Goal: Task Accomplishment & Management: Manage account settings

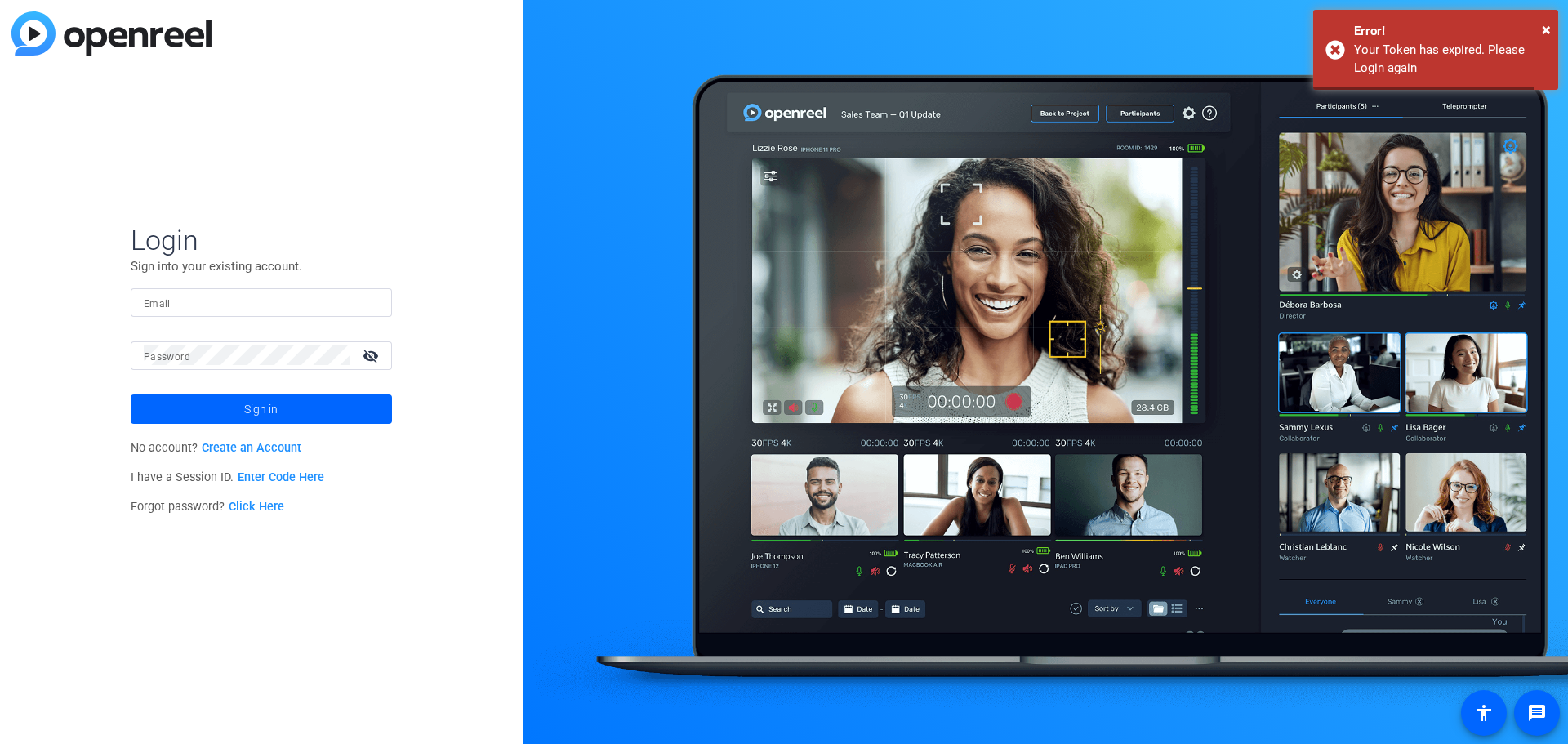
type input "[PERSON_NAME][EMAIL_ADDRESS][PERSON_NAME][DOMAIN_NAME]"
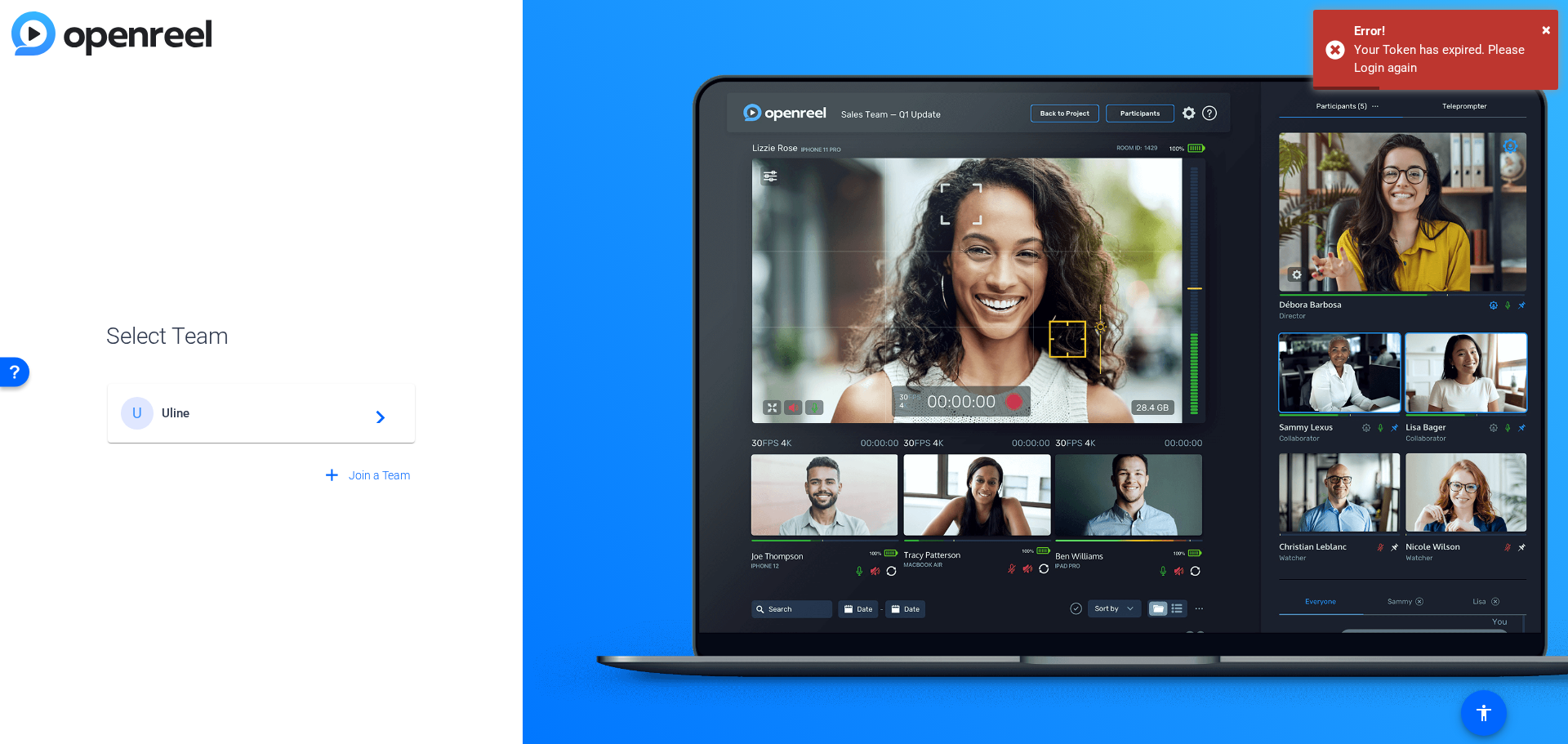
click at [229, 426] on div "U Uline navigate_next" at bounding box center [261, 413] width 281 height 33
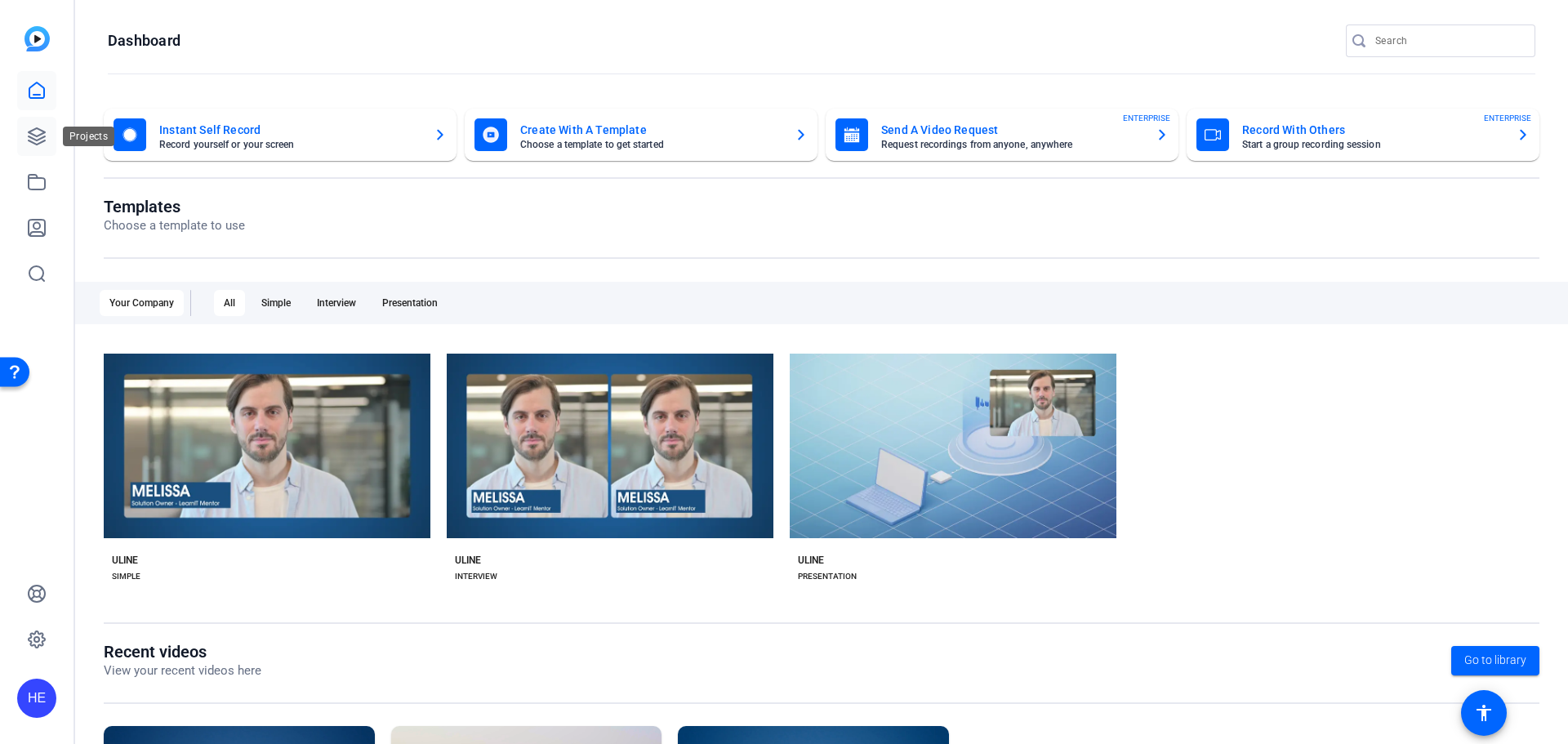
click at [36, 134] on icon at bounding box center [37, 137] width 20 height 20
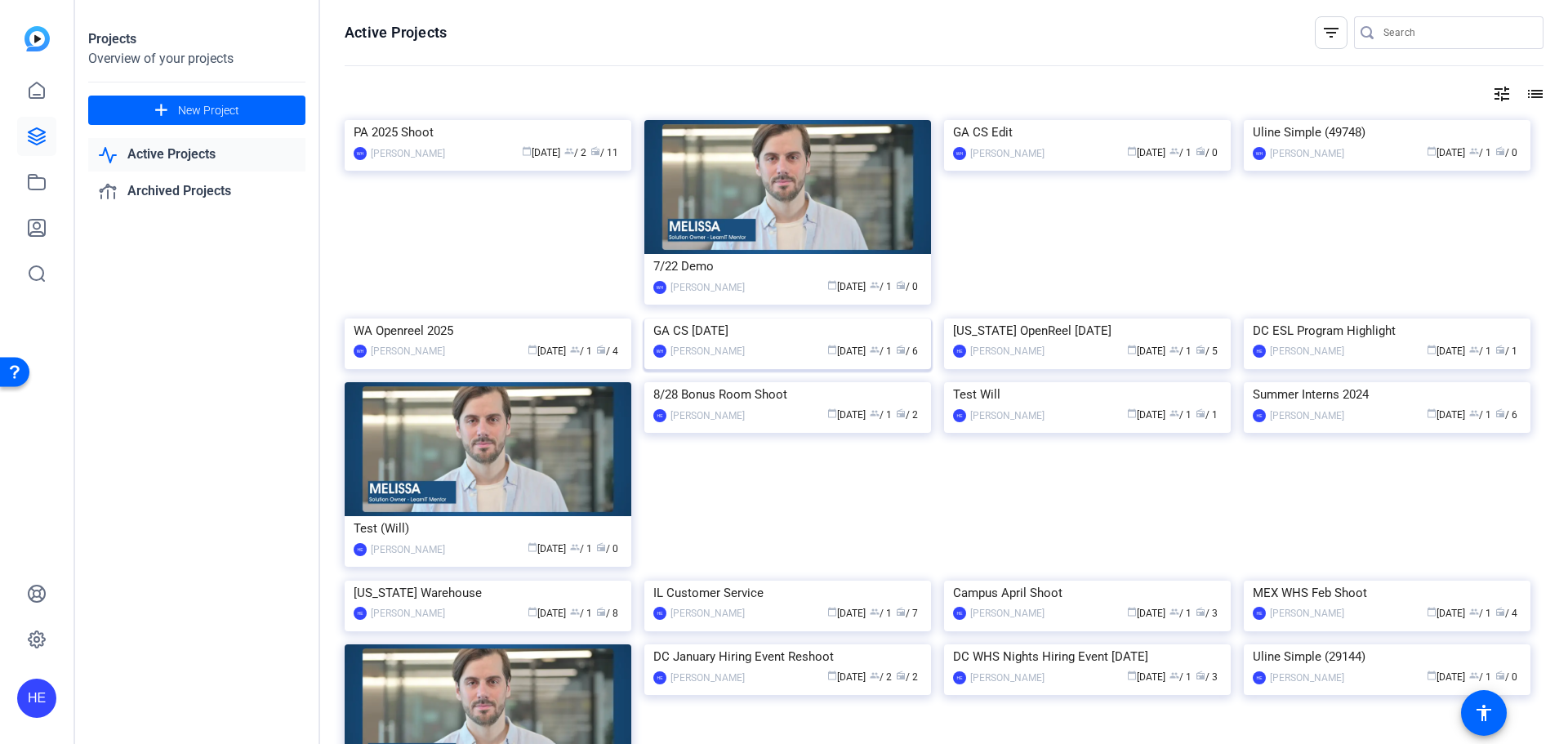
click at [781, 318] on img at bounding box center [787, 318] width 287 height 0
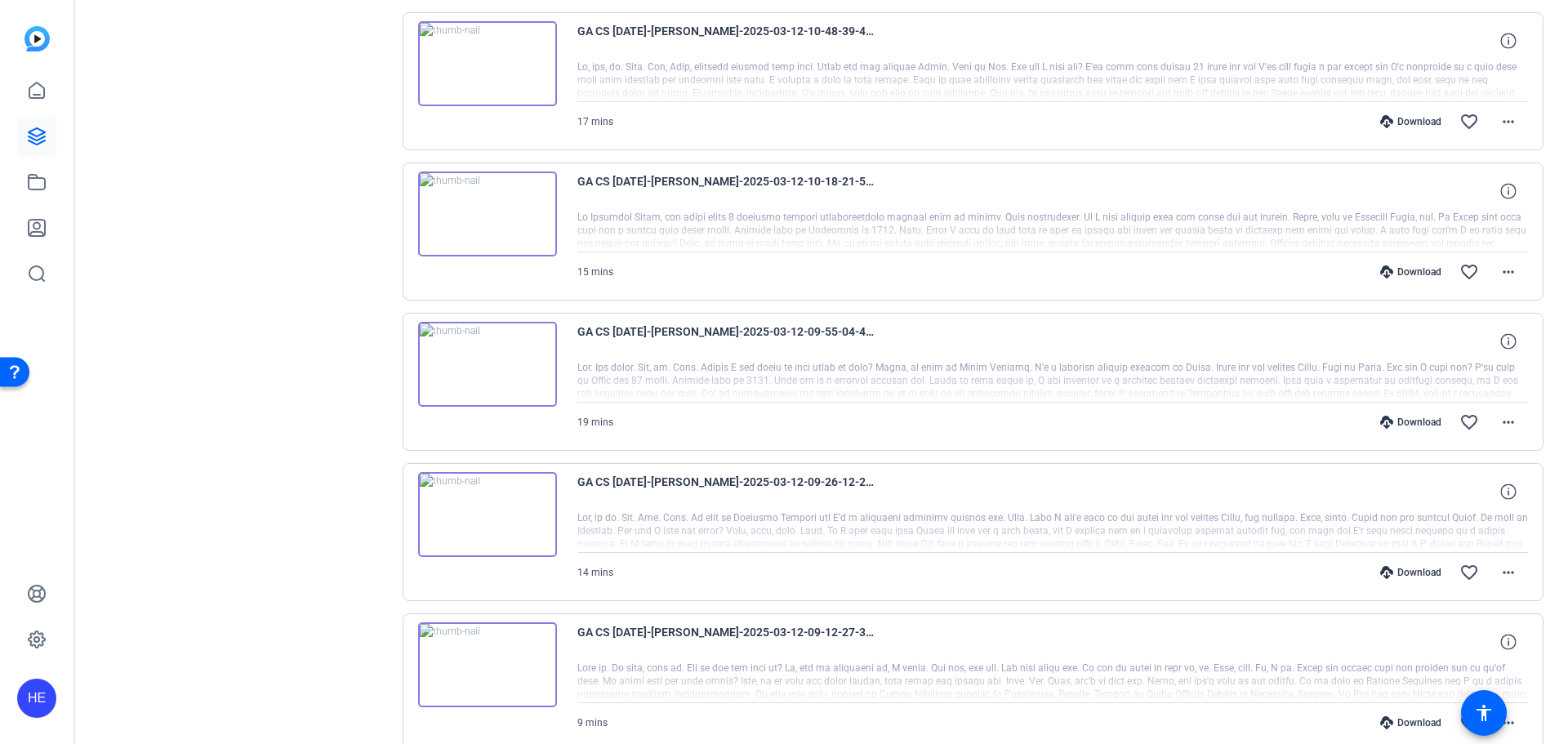
scroll to position [577, 0]
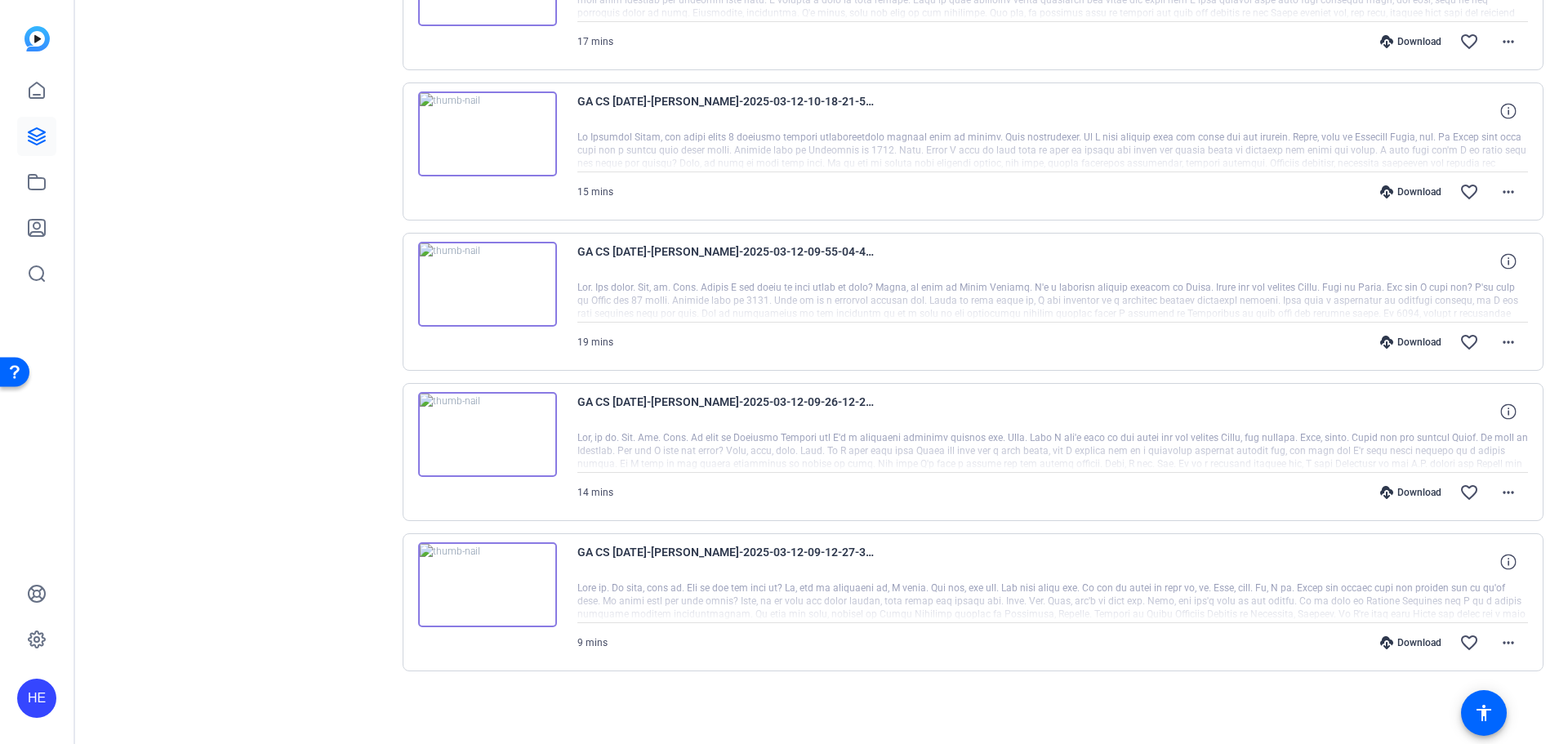
click at [486, 586] on img at bounding box center [487, 585] width 138 height 85
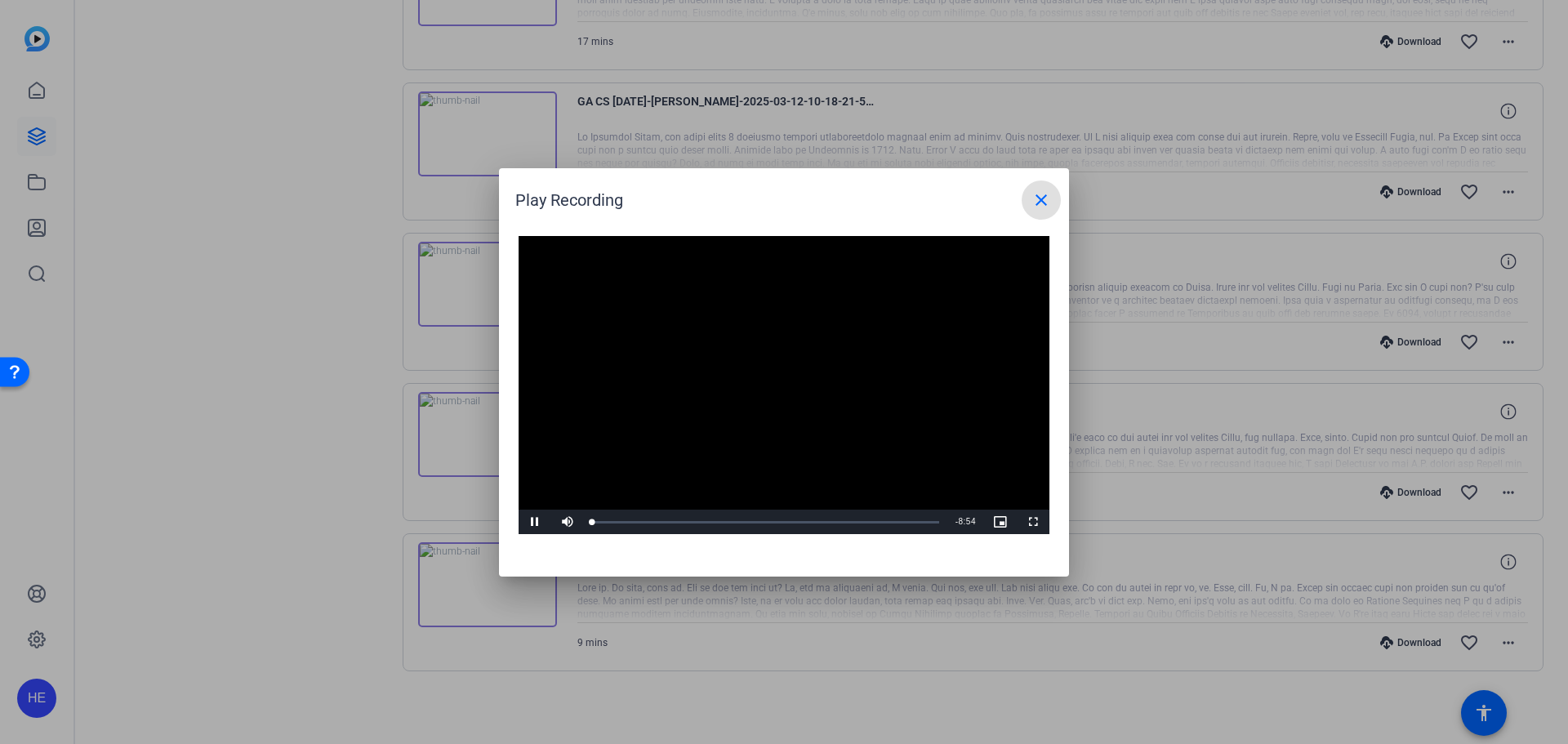
click at [1030, 213] on span at bounding box center [1041, 200] width 40 height 40
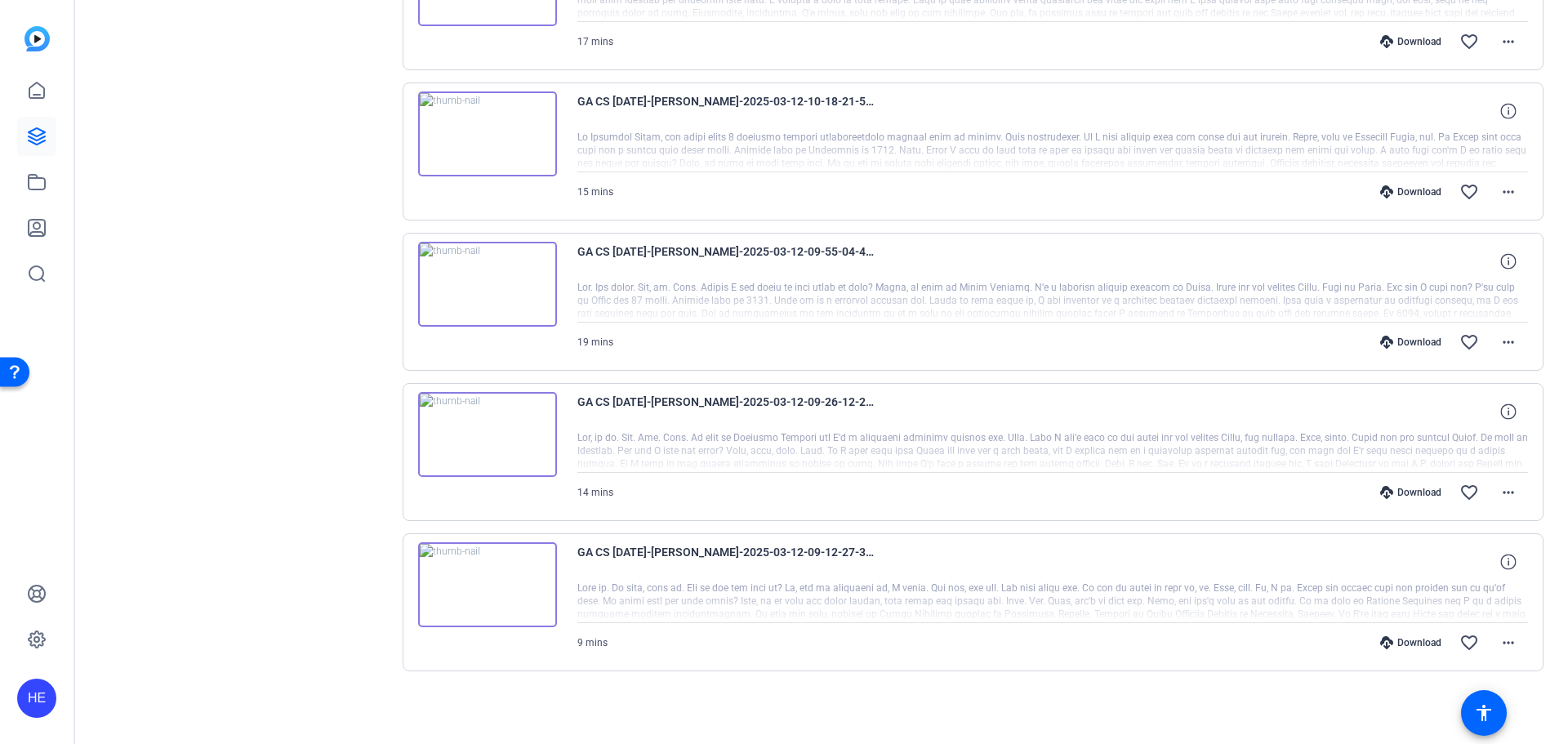
click at [532, 406] on img at bounding box center [487, 434] width 138 height 85
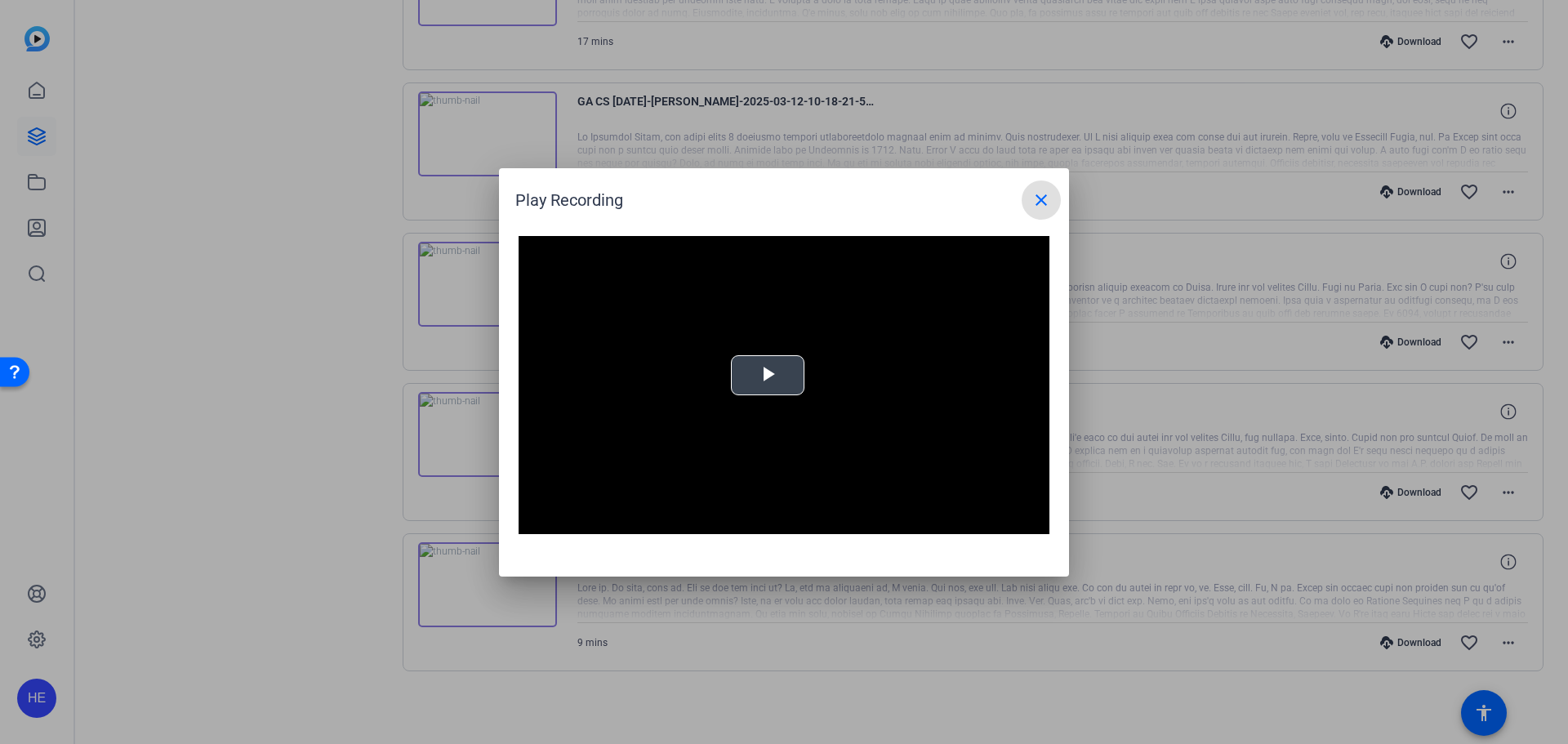
click at [821, 391] on video "Video Player" at bounding box center [784, 385] width 531 height 299
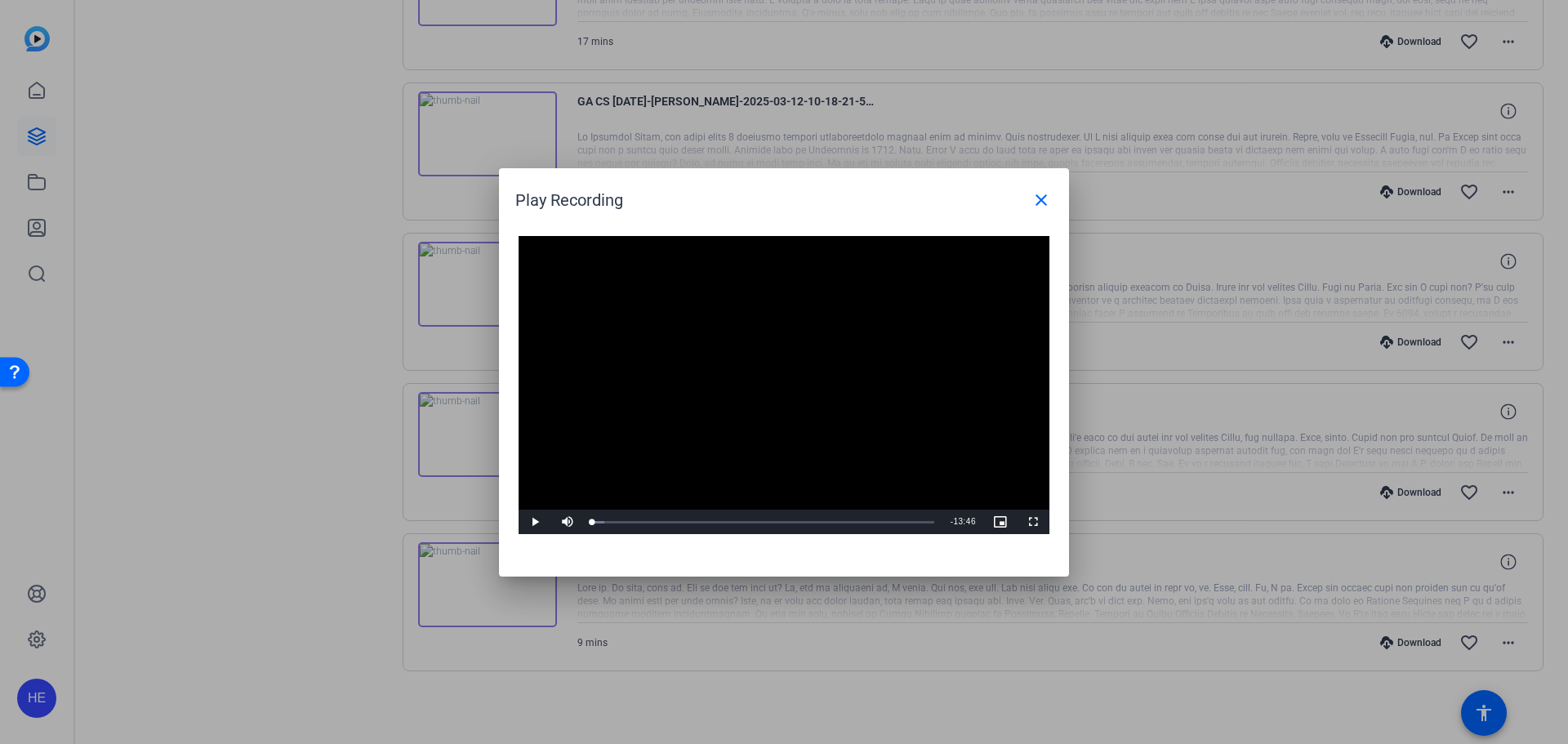
click at [821, 391] on video "Video Player" at bounding box center [784, 385] width 531 height 299
drag, startPoint x: 686, startPoint y: 517, endPoint x: 788, endPoint y: 520, distance: 102.0
click at [788, 520] on div "Loaded : 3.53% 07:49 03:46" at bounding box center [763, 522] width 359 height 25
click at [1040, 199] on mat-icon "close" at bounding box center [1041, 200] width 20 height 20
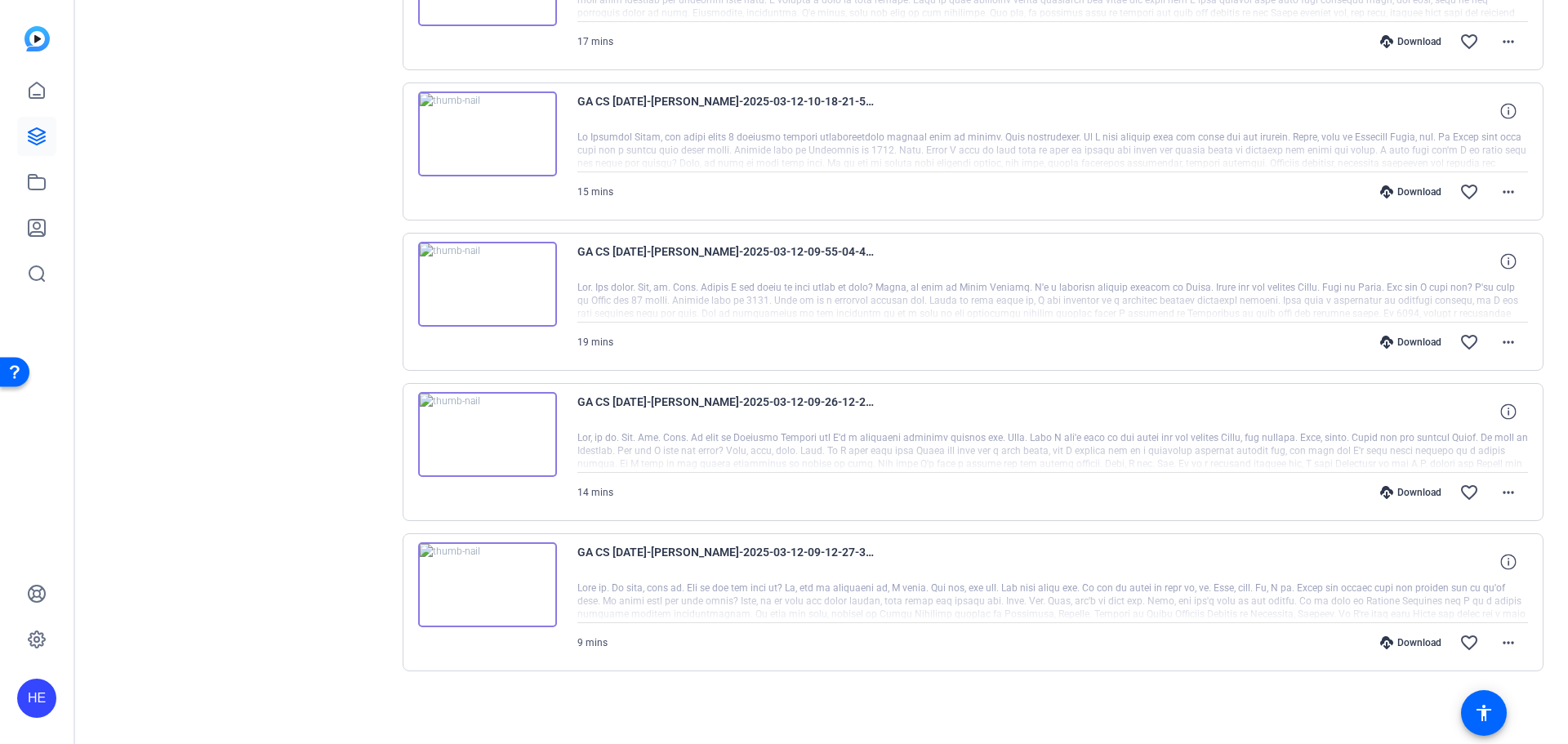
click at [506, 272] on img at bounding box center [487, 284] width 138 height 85
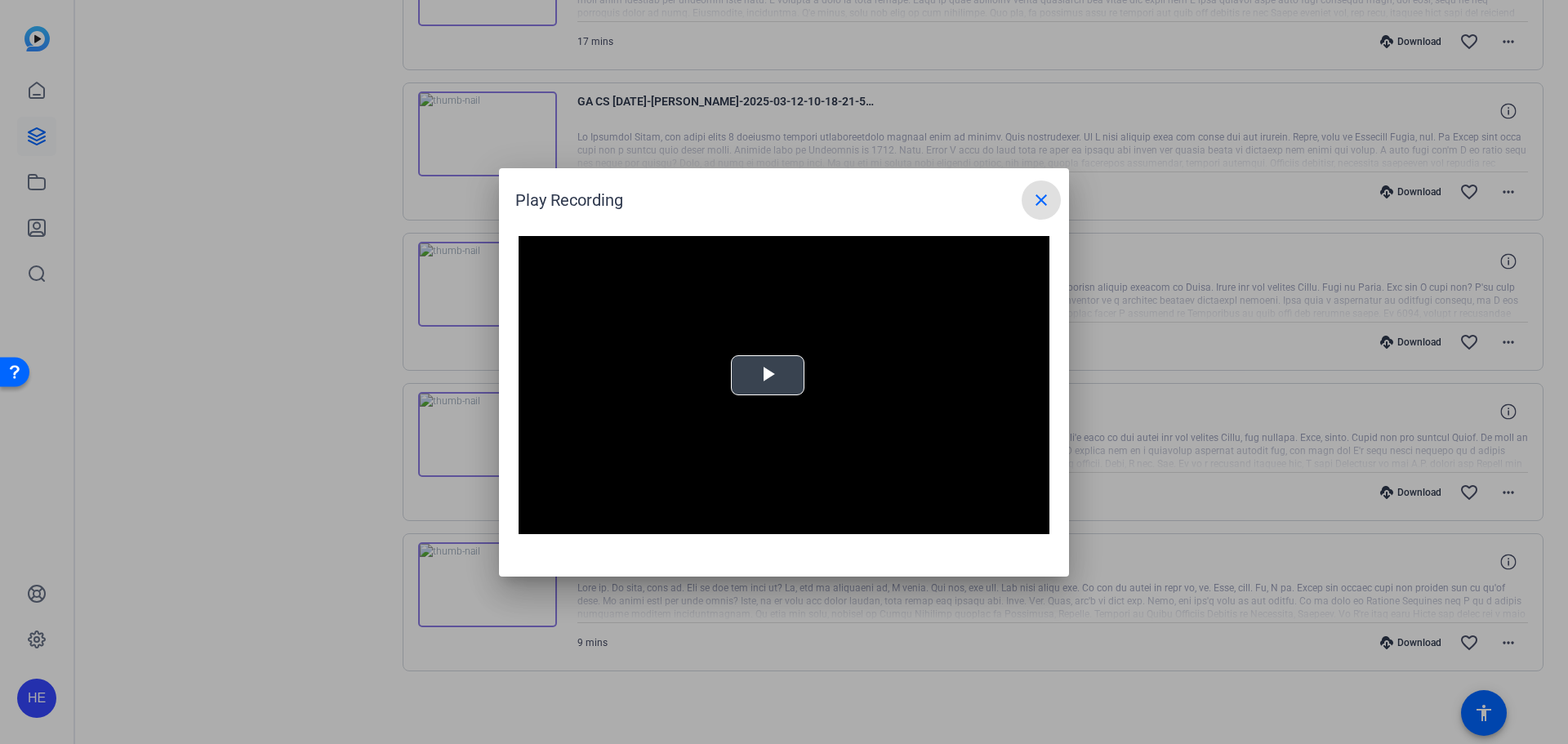
click at [768, 375] on span "Video Player" at bounding box center [768, 375] width 0 height 0
click at [1032, 196] on mat-icon "close" at bounding box center [1041, 200] width 20 height 20
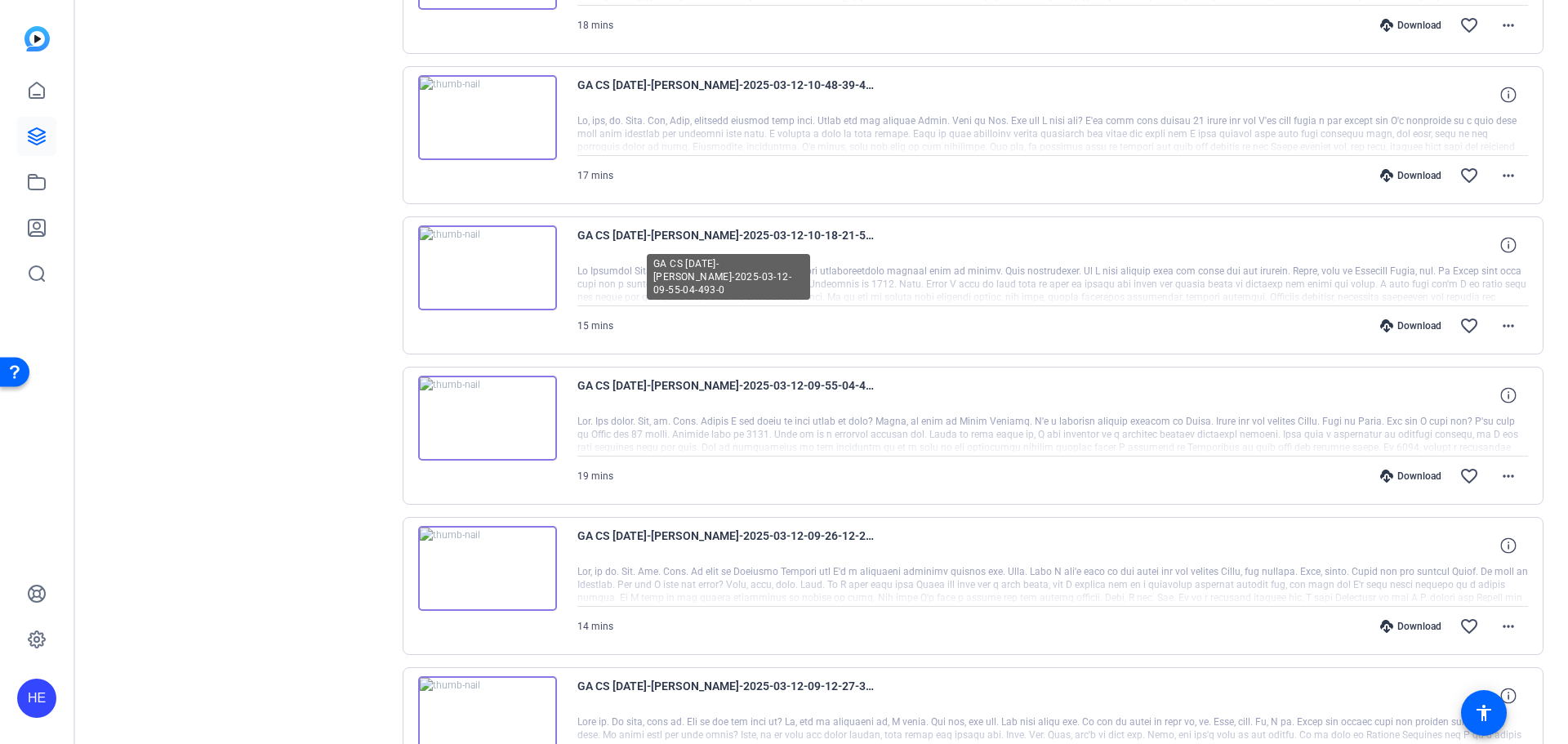
scroll to position [414, 0]
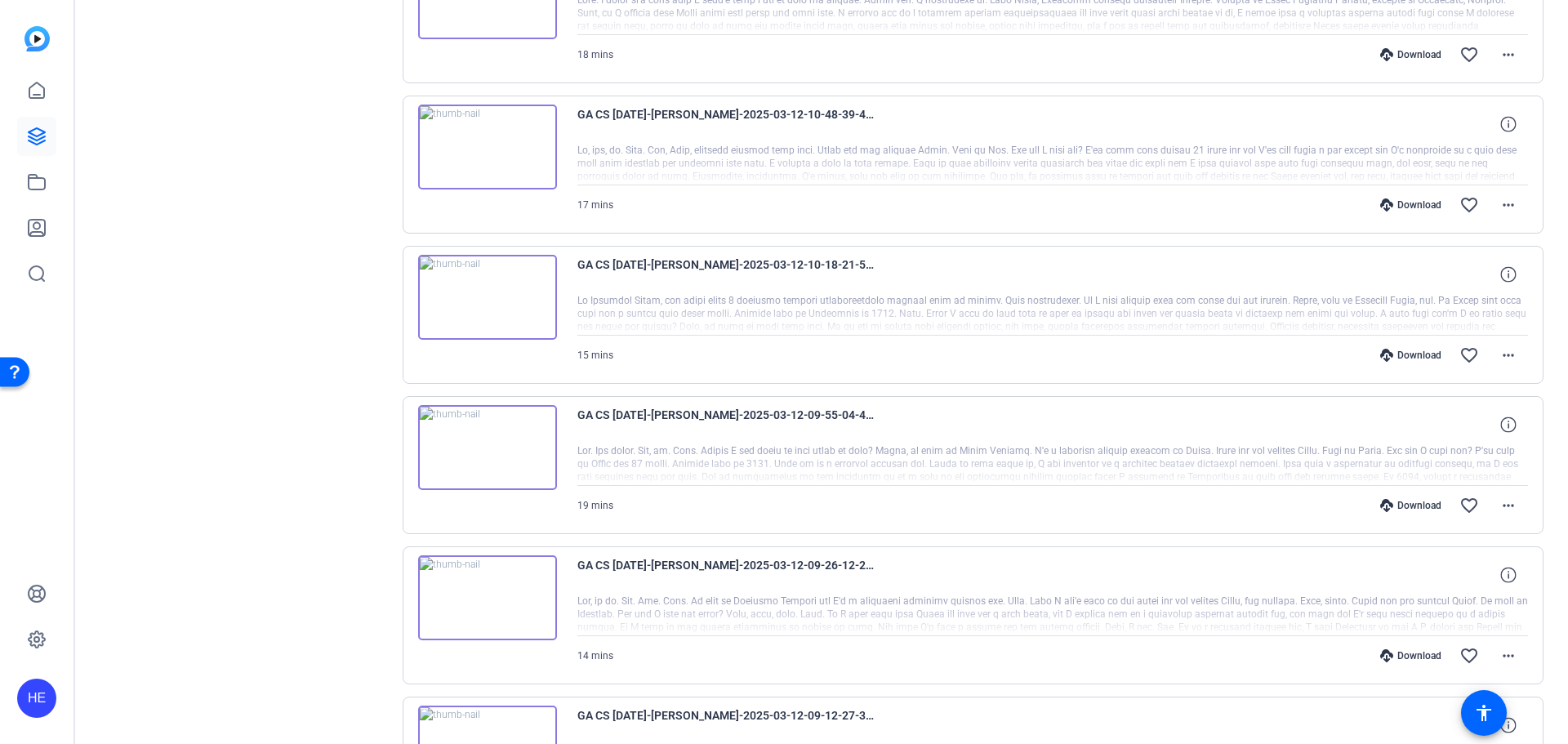
click at [519, 301] on img at bounding box center [487, 297] width 138 height 85
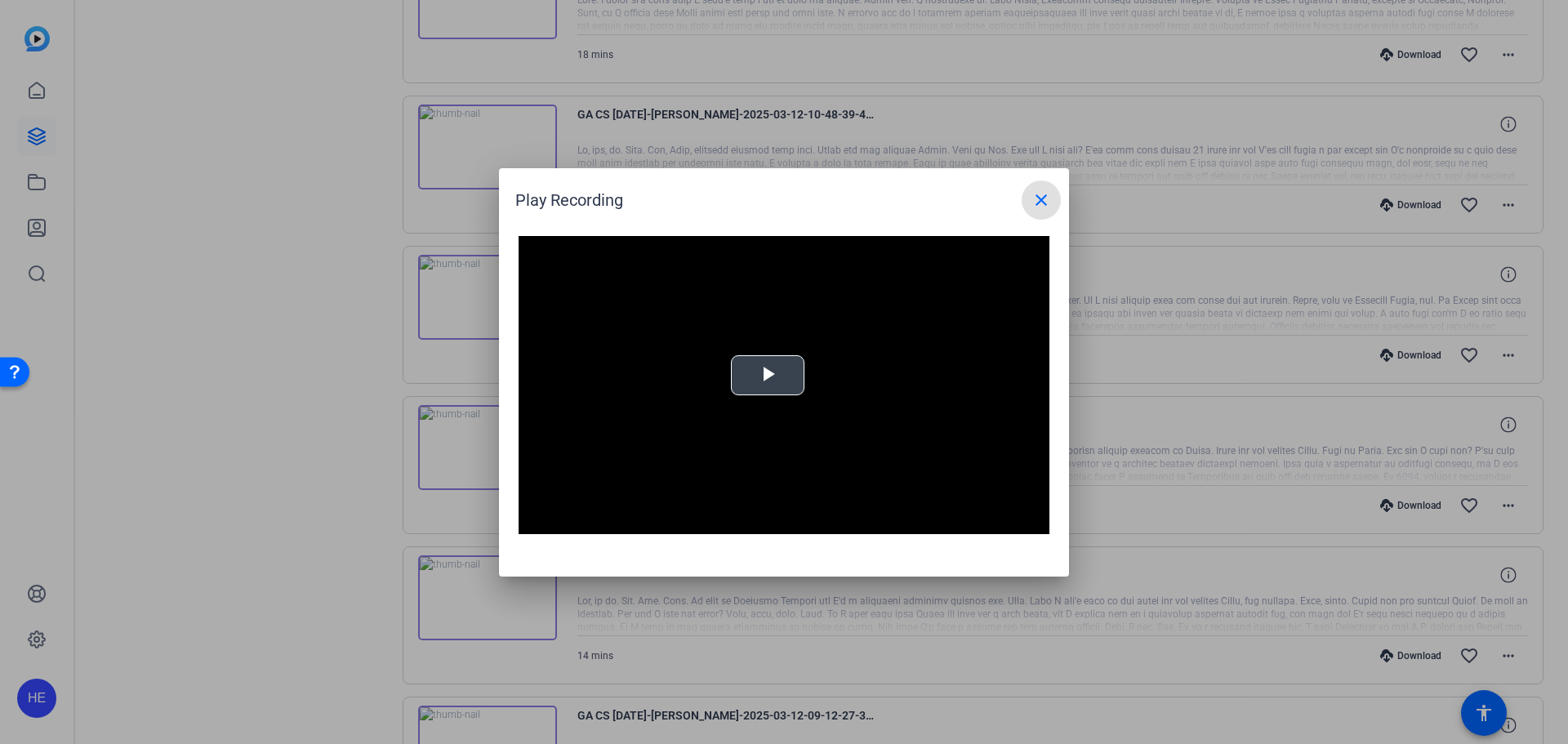
click at [768, 375] on span "Video Player" at bounding box center [768, 375] width 0 height 0
click at [1045, 200] on mat-icon "close" at bounding box center [1041, 200] width 20 height 20
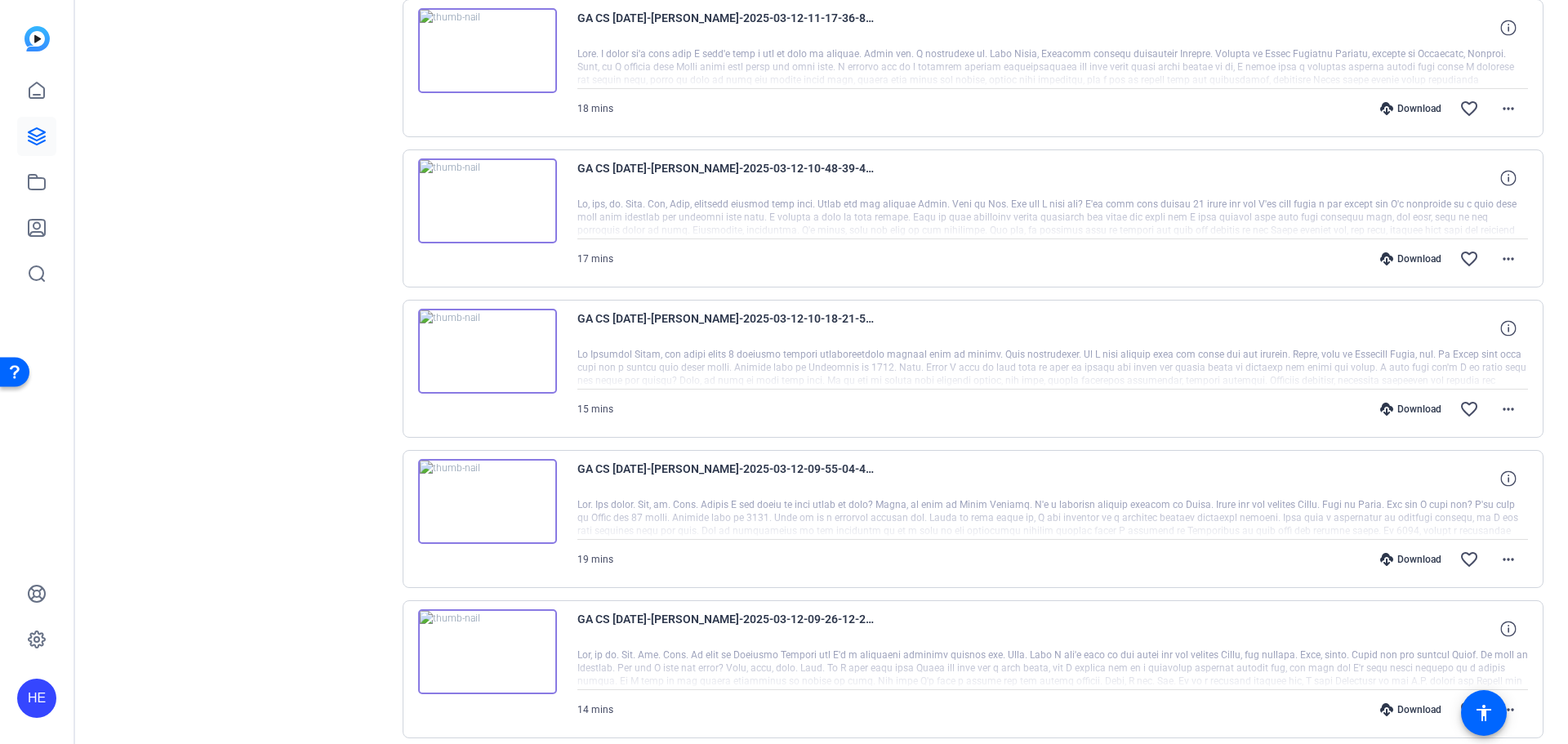
scroll to position [251, 0]
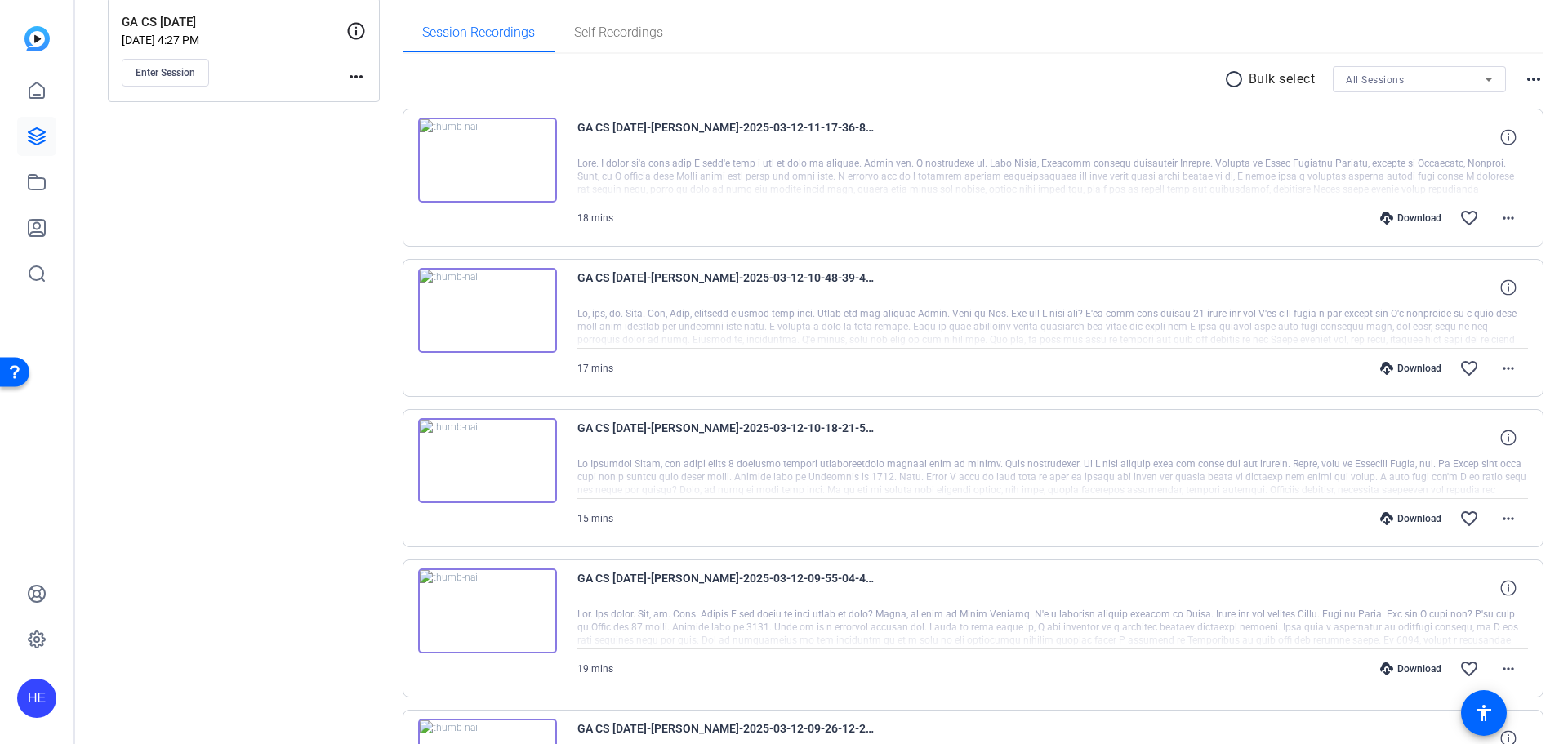
click at [524, 323] on img at bounding box center [487, 310] width 138 height 85
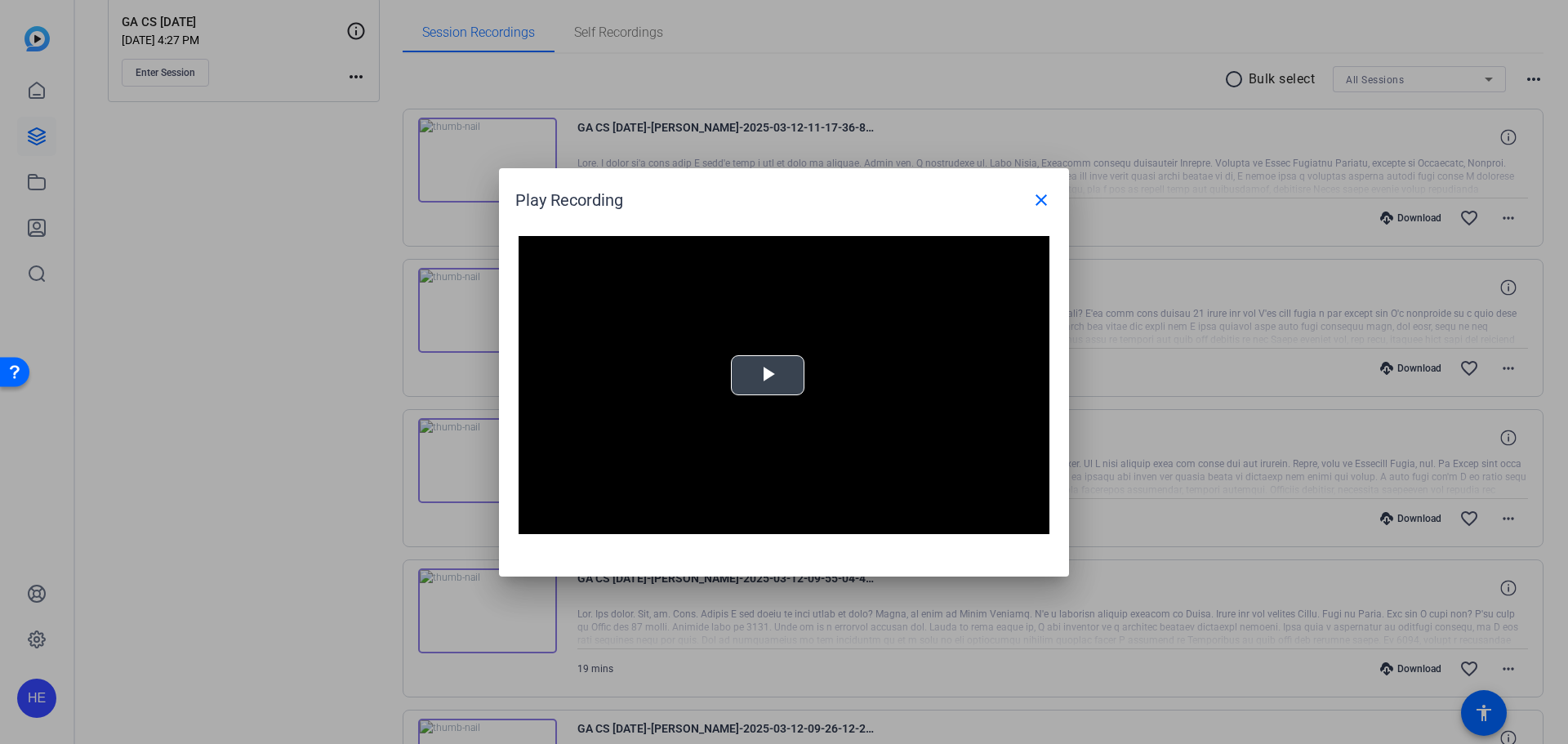
click at [768, 375] on span "Video Player" at bounding box center [768, 375] width 0 height 0
click at [1044, 202] on mat-icon "close" at bounding box center [1041, 200] width 20 height 20
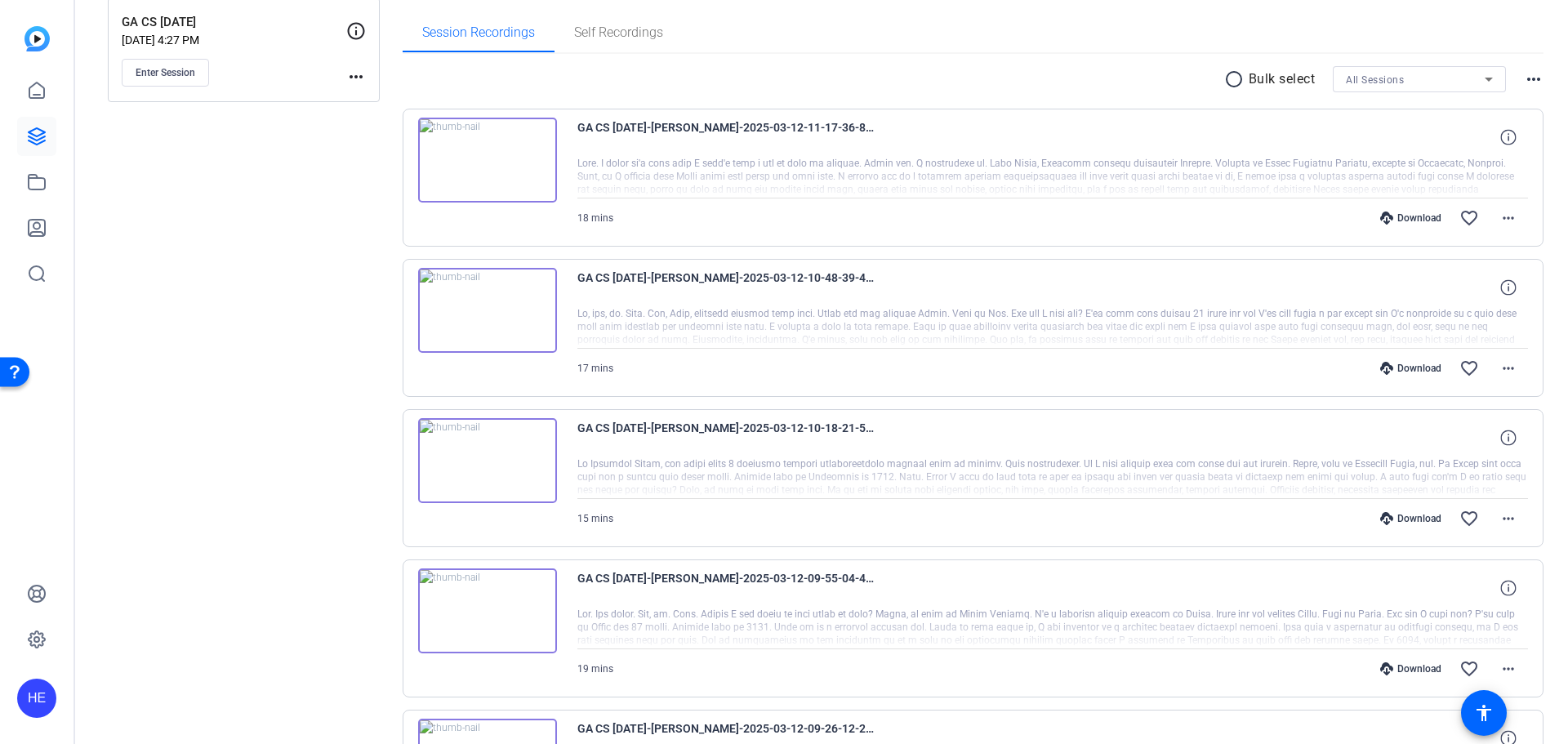
click at [525, 146] on img at bounding box center [487, 160] width 138 height 85
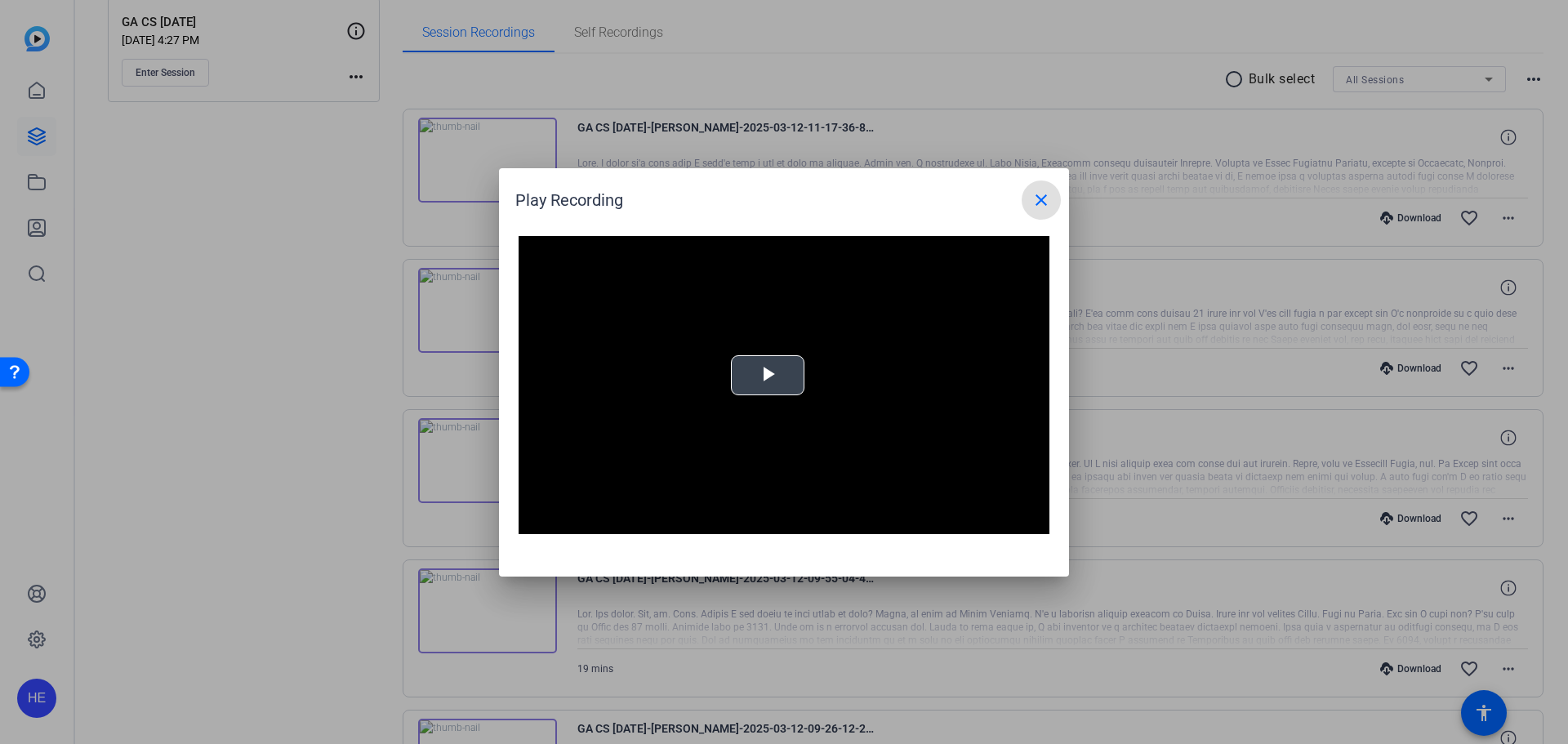
click at [768, 375] on span "Video Player" at bounding box center [768, 375] width 0 height 0
click at [1044, 198] on mat-icon "close" at bounding box center [1041, 200] width 20 height 20
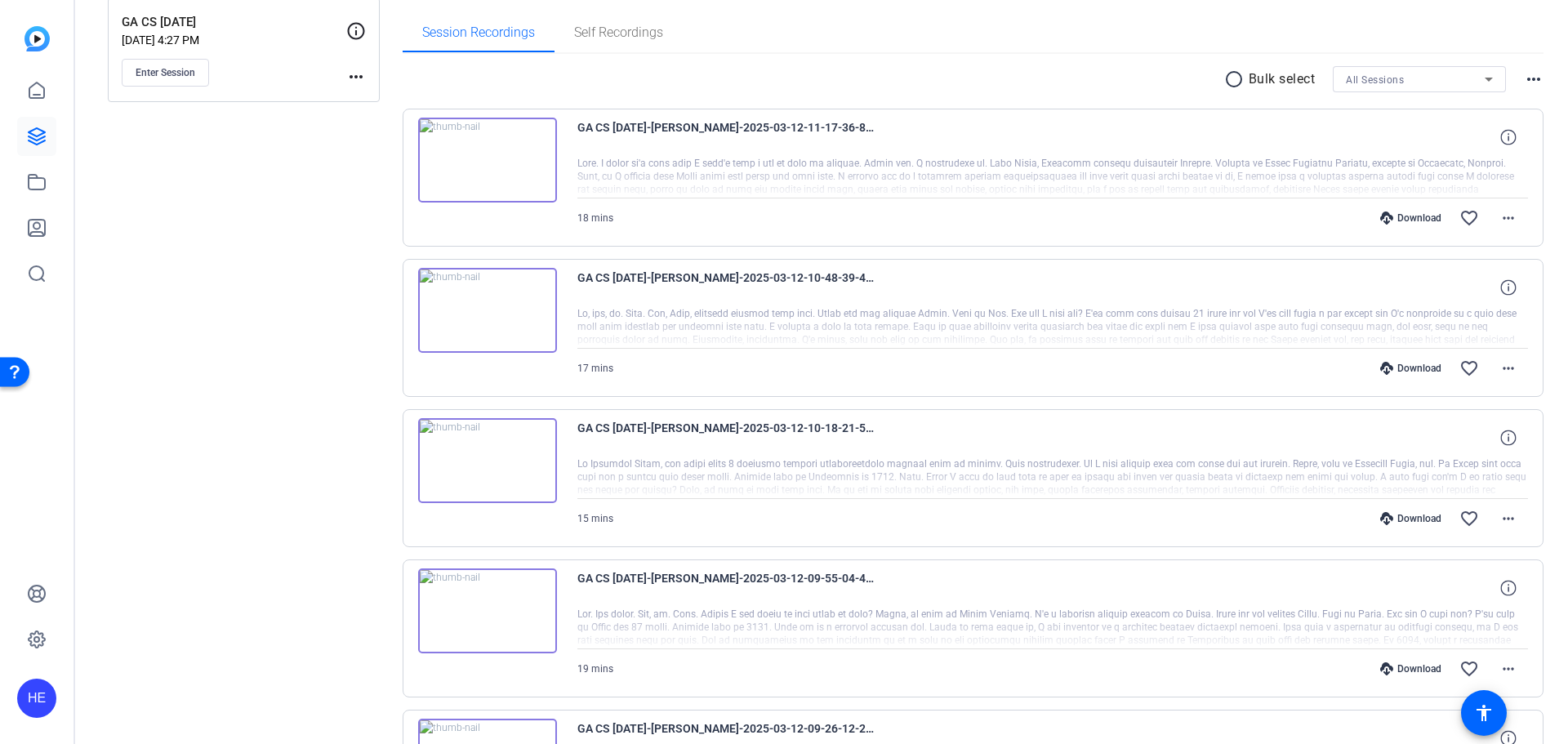
click at [506, 150] on img at bounding box center [487, 160] width 138 height 85
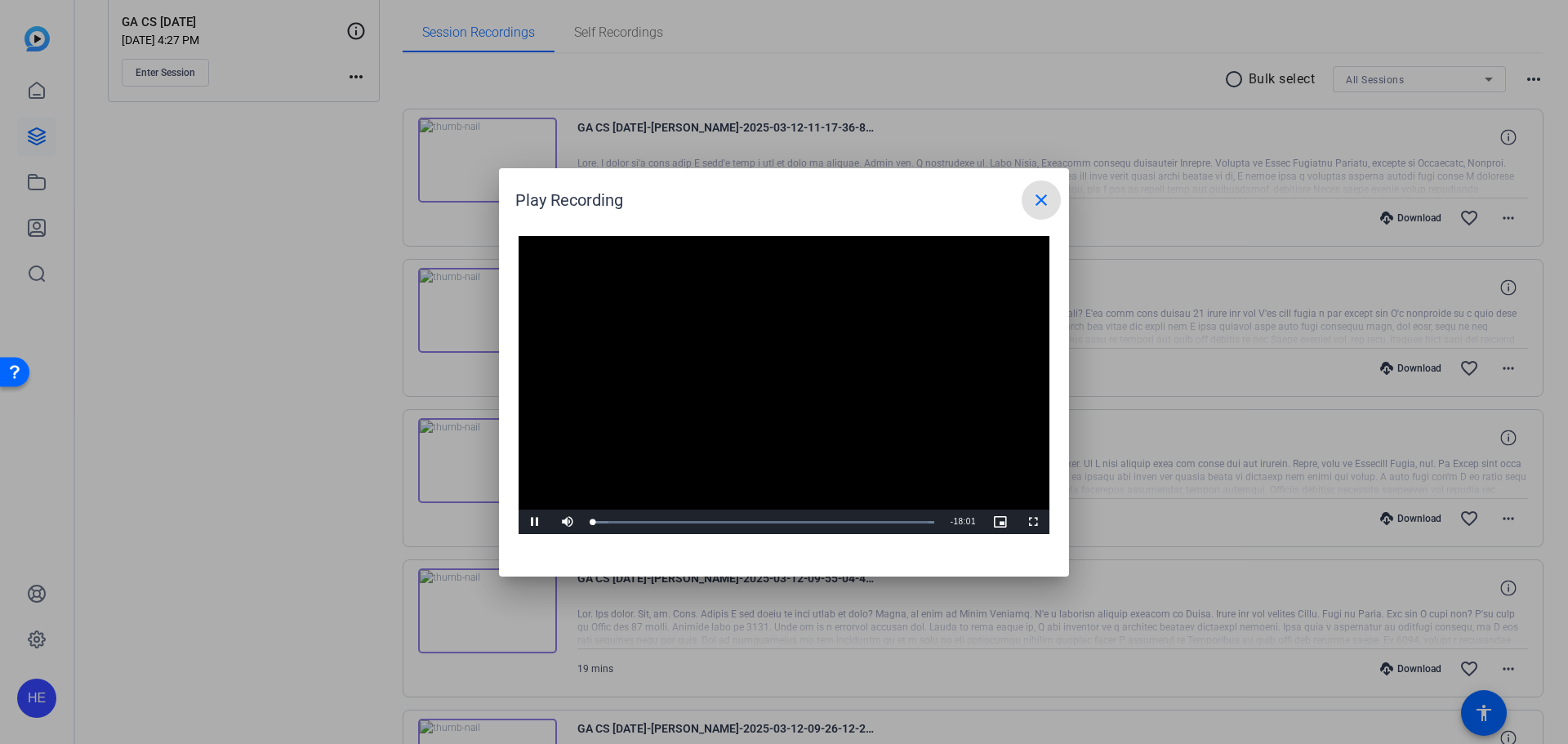
click at [1044, 208] on mat-icon "close" at bounding box center [1041, 200] width 20 height 20
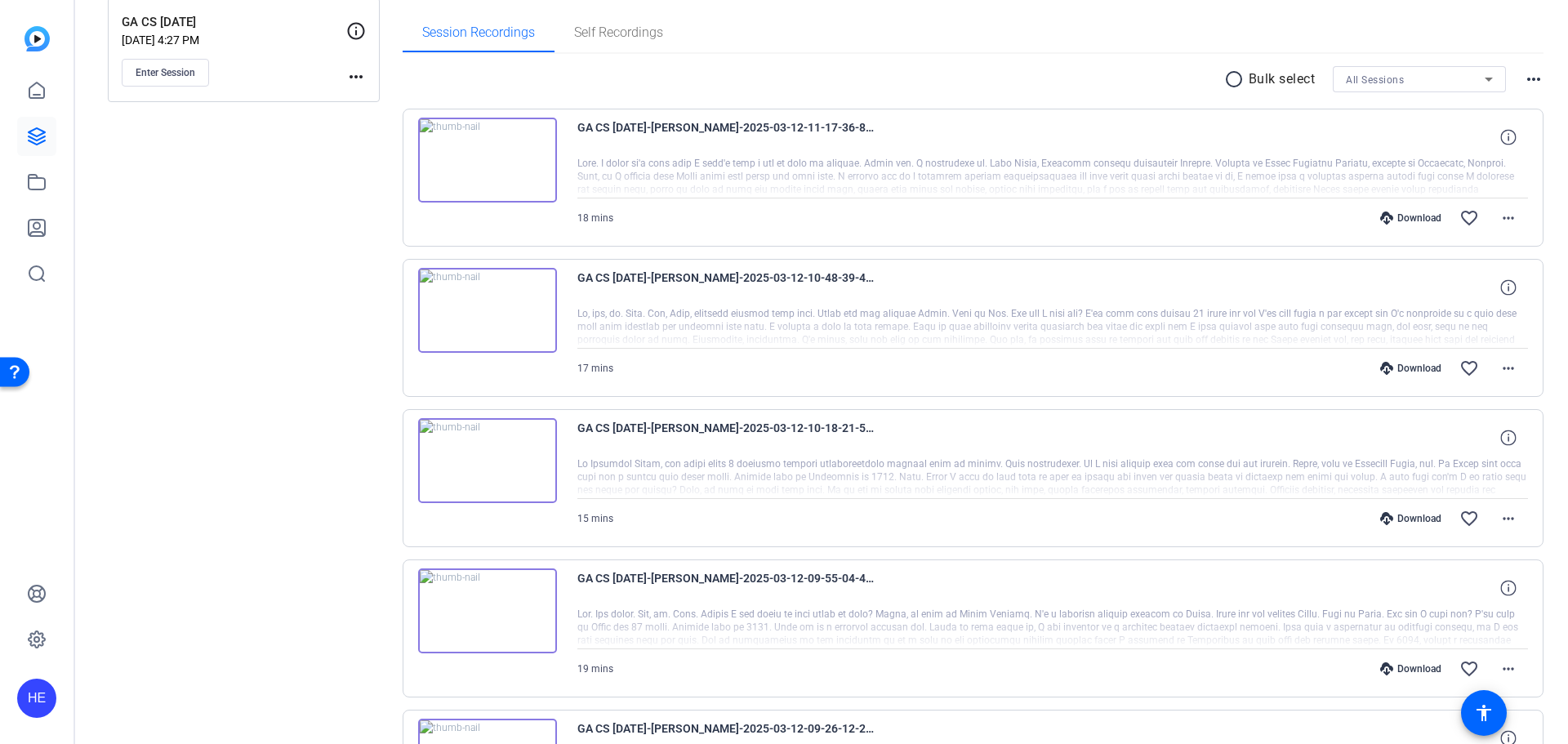
click at [448, 119] on img at bounding box center [487, 160] width 138 height 85
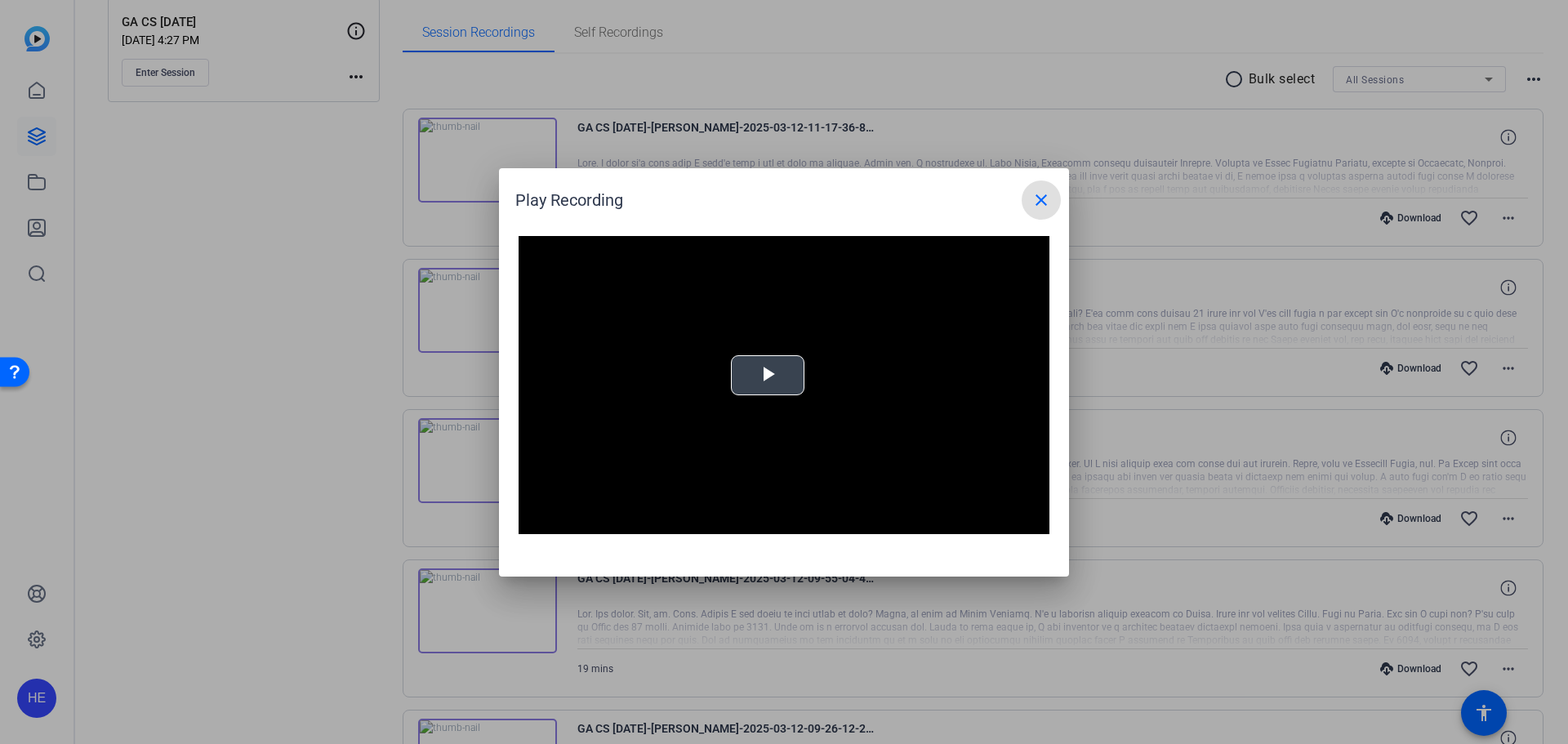
click at [736, 353] on video "Video Player" at bounding box center [784, 385] width 531 height 299
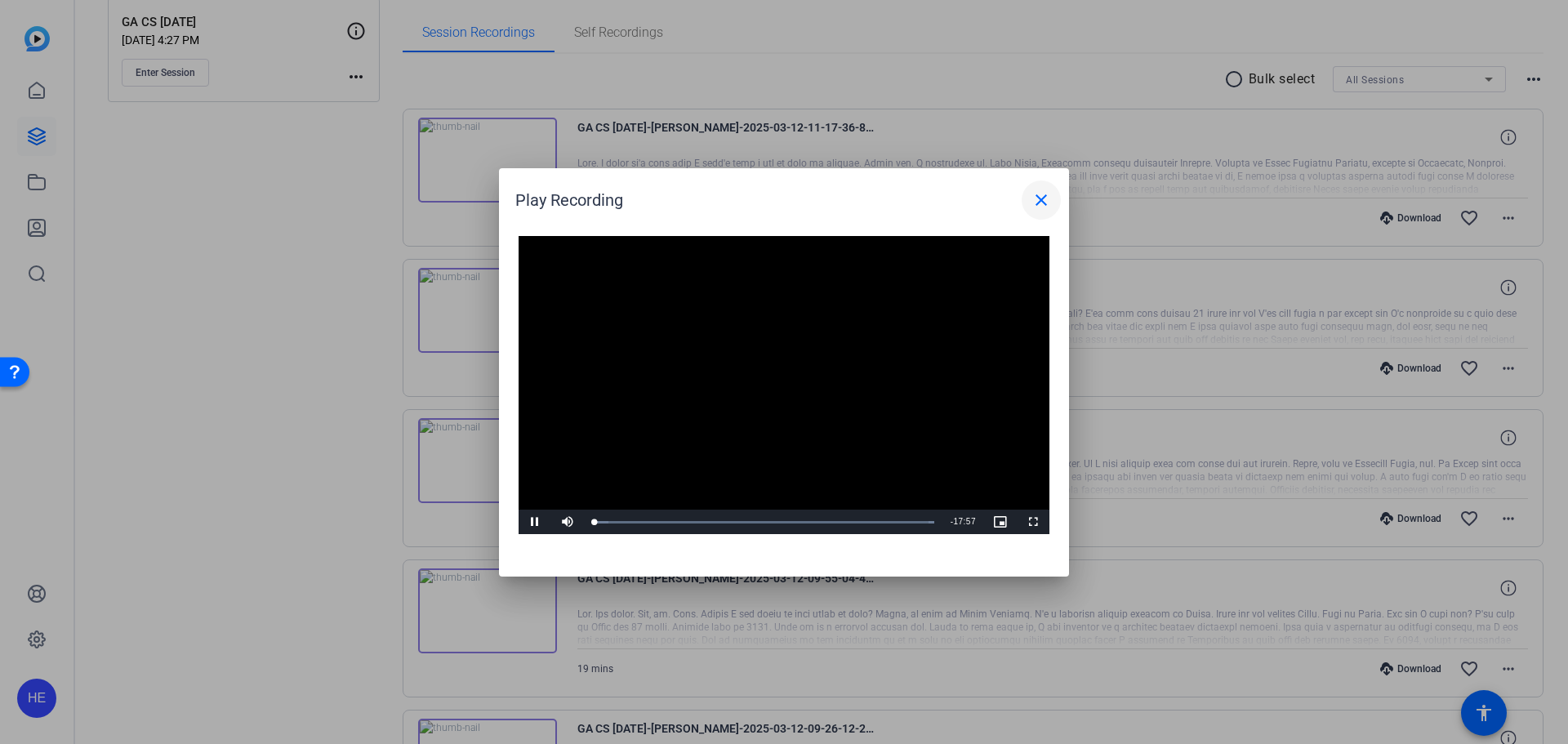
click at [1040, 197] on mat-icon "close" at bounding box center [1041, 200] width 20 height 20
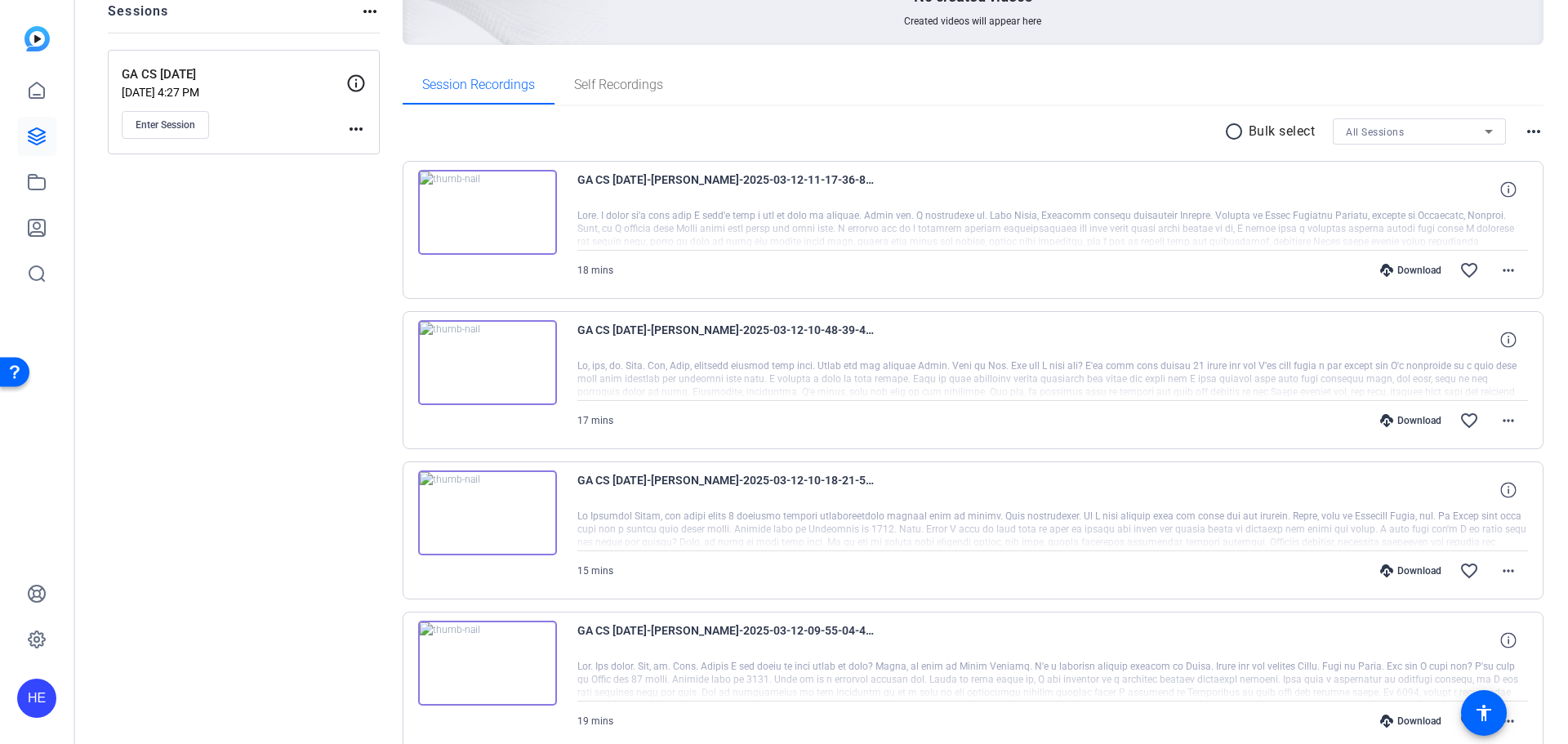
scroll to position [490, 0]
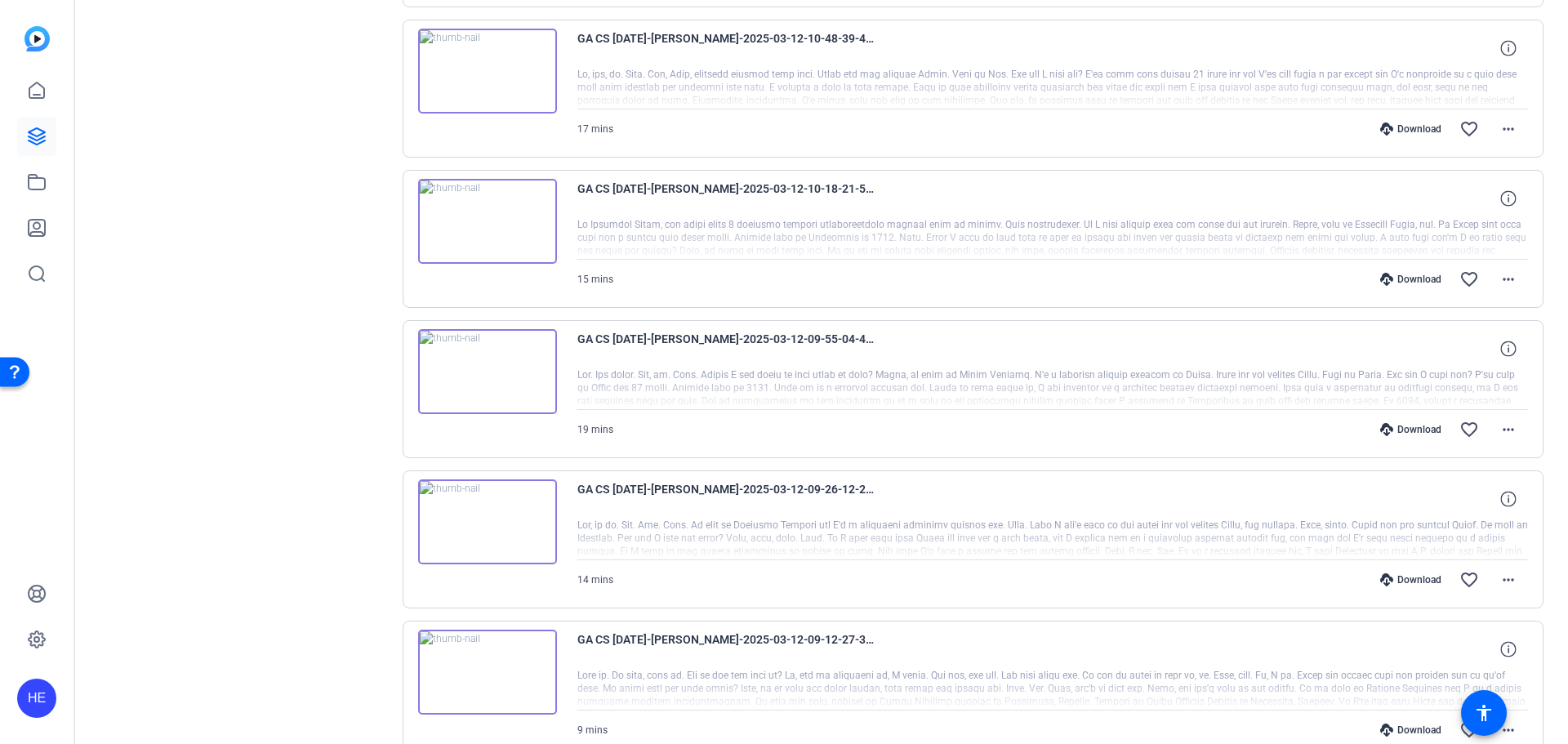
click at [885, 92] on div at bounding box center [1053, 88] width 951 height 41
click at [855, 64] on span "GA CS [DATE]-[PERSON_NAME]-2025-03-12-10-48-39-459-0" at bounding box center [728, 49] width 302 height 40
click at [1508, 130] on mat-icon "more_horiz" at bounding box center [1508, 129] width 20 height 20
click at [1017, 65] on div at bounding box center [784, 372] width 1568 height 744
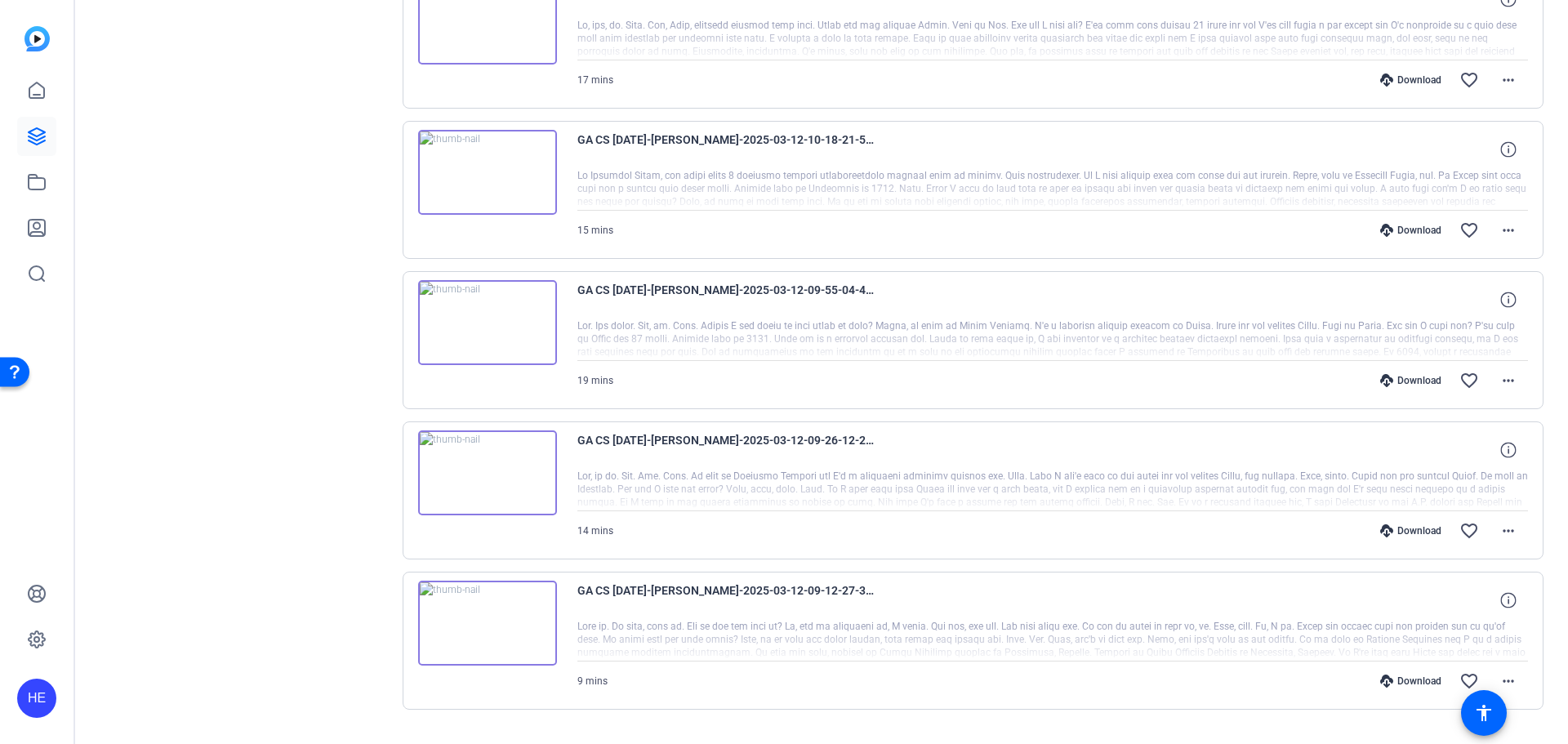
scroll to position [577, 0]
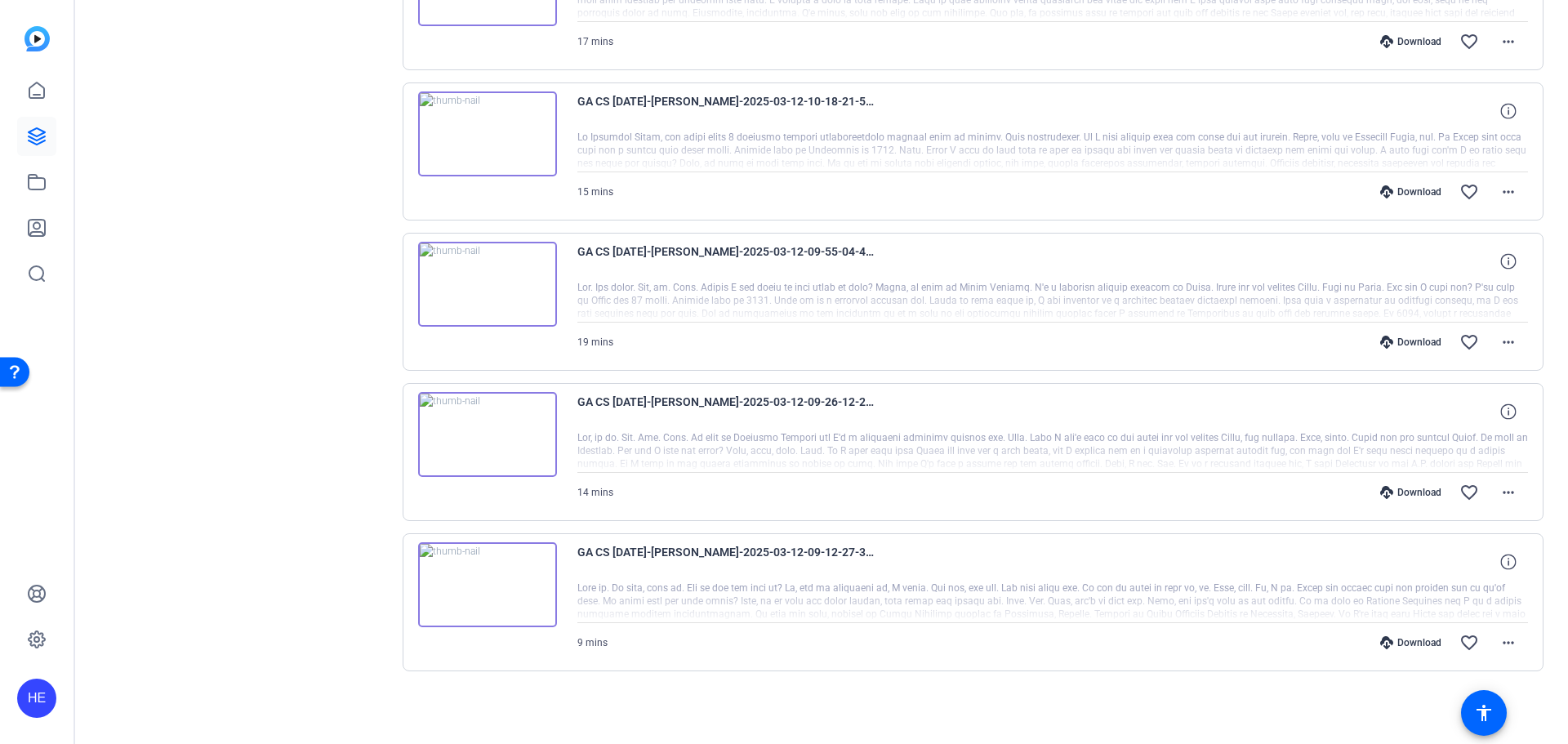
click at [791, 287] on div at bounding box center [1053, 302] width 951 height 41
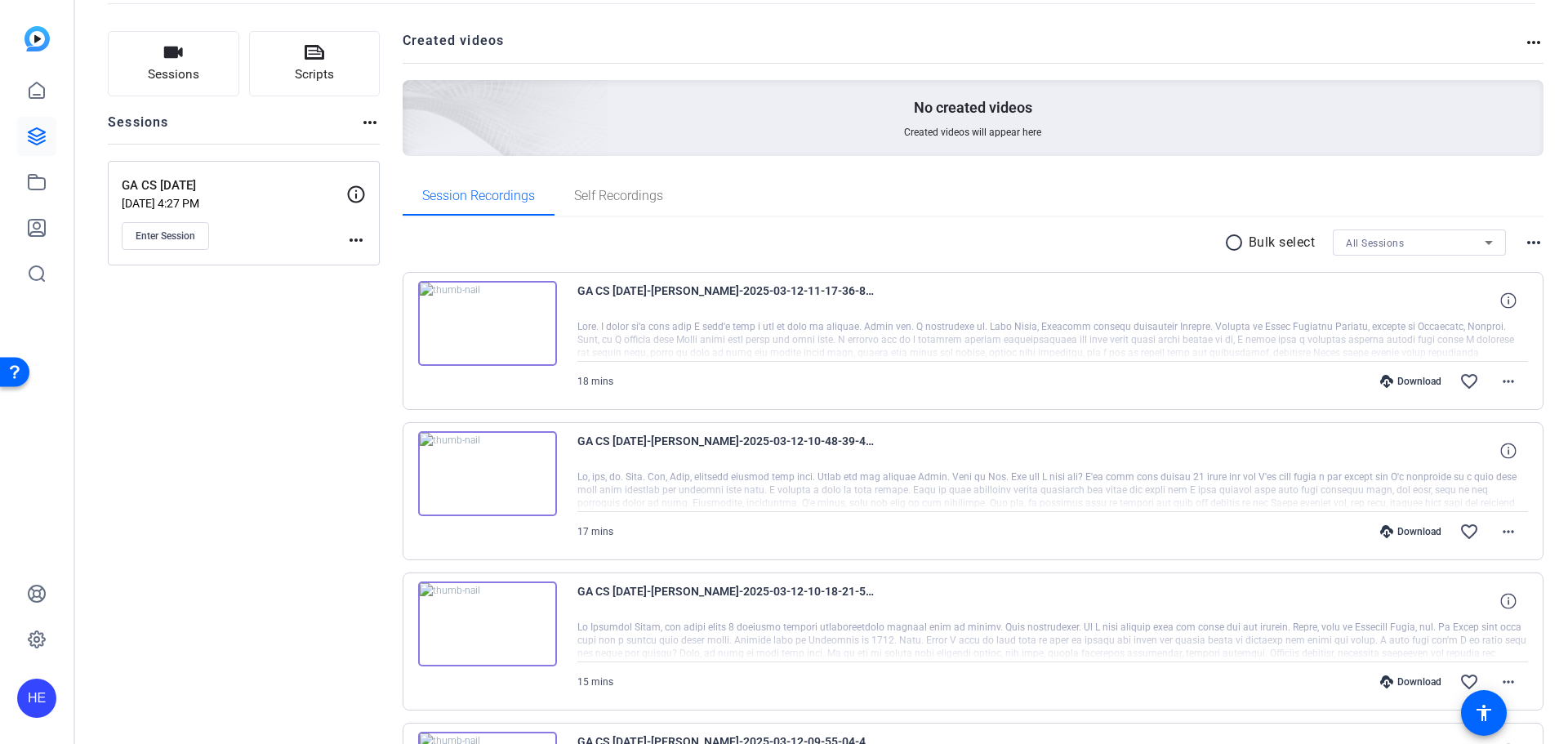
scroll to position [0, 0]
